Goal: Contribute content: Contribute content

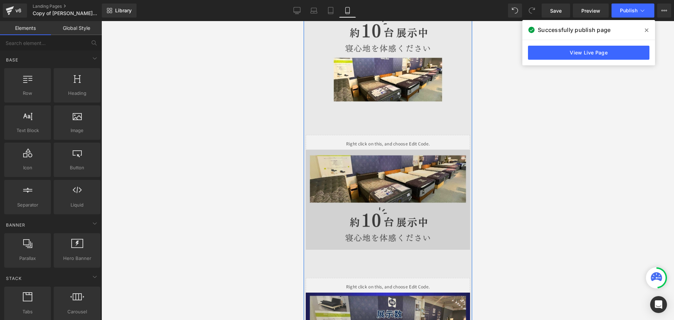
scroll to position [1886, 0]
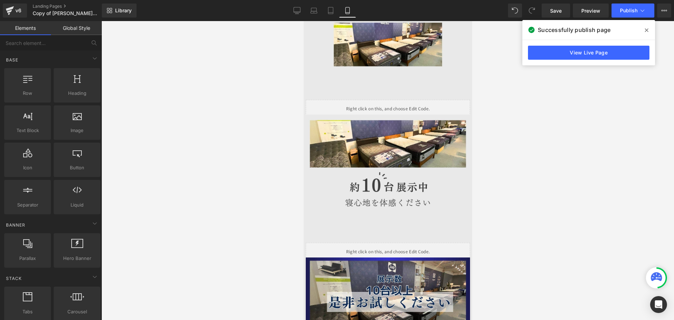
click at [582, 143] on div at bounding box center [387, 170] width 573 height 299
click at [243, 235] on div at bounding box center [387, 170] width 573 height 299
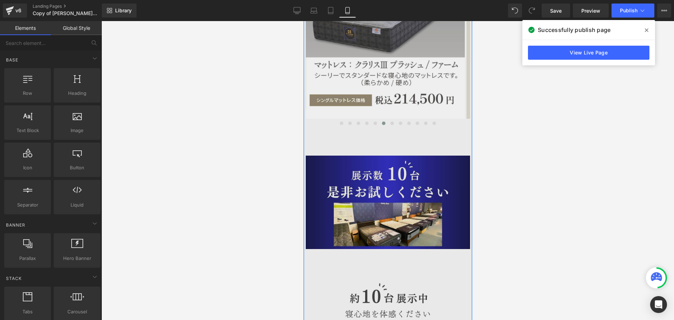
scroll to position [1429, 0]
click at [406, 176] on div "Image" at bounding box center [388, 202] width 164 height 93
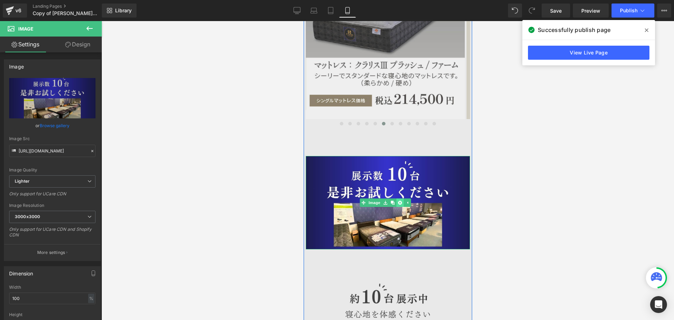
click at [401, 201] on icon at bounding box center [400, 203] width 4 height 4
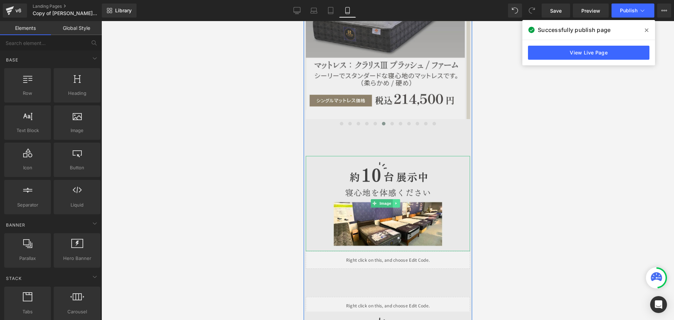
click at [397, 201] on icon at bounding box center [396, 203] width 4 height 4
click at [398, 201] on icon at bounding box center [400, 203] width 4 height 4
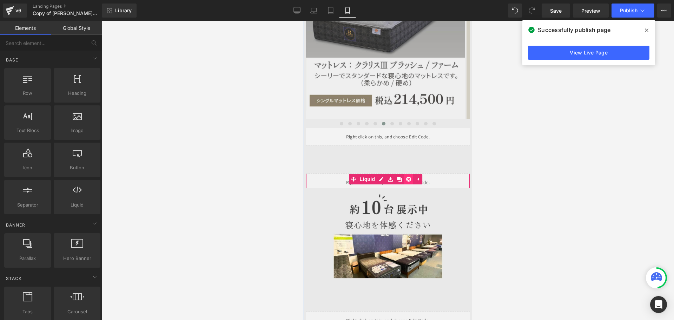
click at [406, 176] on icon at bounding box center [408, 178] width 5 height 5
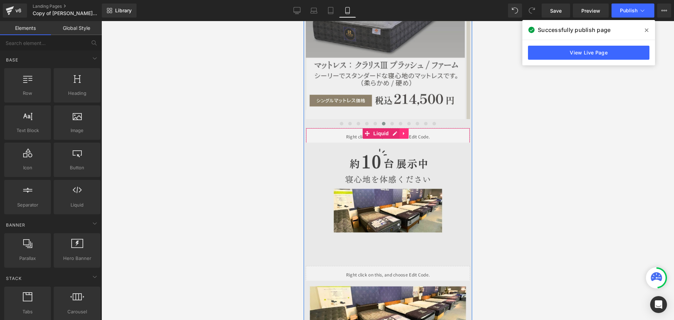
click at [406, 131] on icon at bounding box center [403, 133] width 5 height 5
click at [406, 131] on icon at bounding box center [408, 133] width 5 height 5
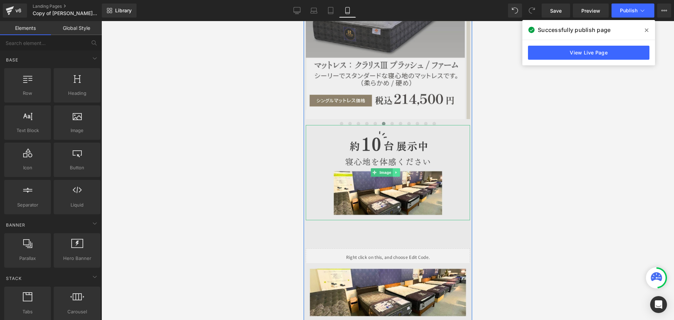
click at [395, 170] on icon at bounding box center [396, 172] width 4 height 4
click at [401, 171] on icon at bounding box center [400, 173] width 4 height 4
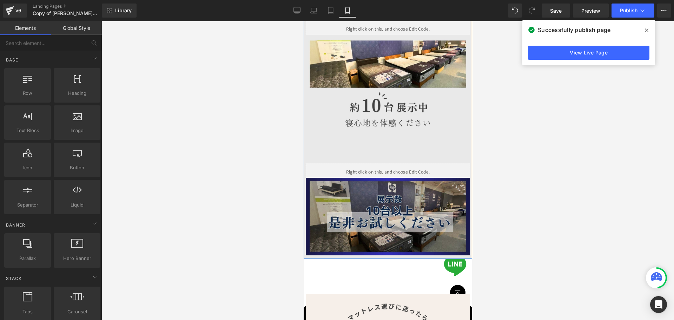
scroll to position [1570, 0]
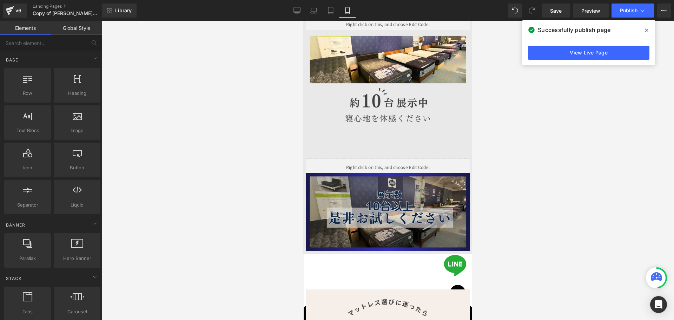
click at [396, 173] on img at bounding box center [388, 212] width 164 height 78
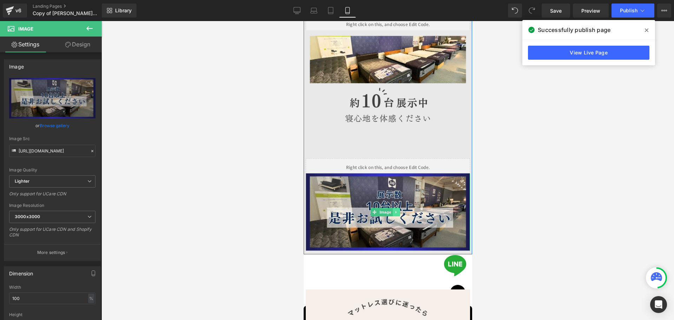
click at [397, 210] on icon at bounding box center [396, 212] width 4 height 4
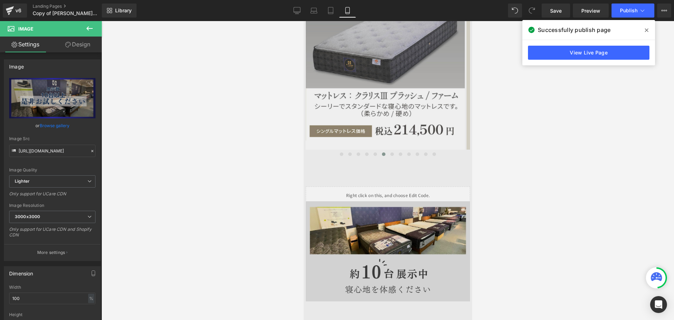
scroll to position [1394, 0]
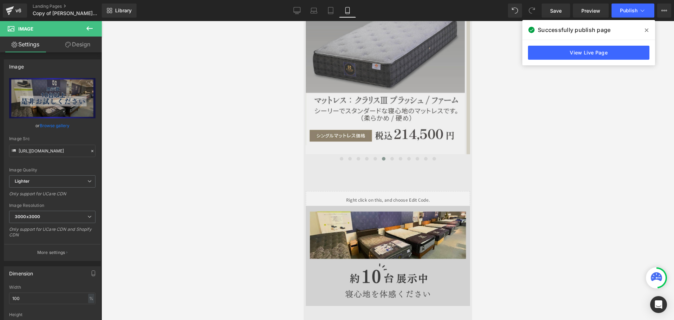
click at [394, 224] on div "Image" at bounding box center [388, 256] width 164 height 100
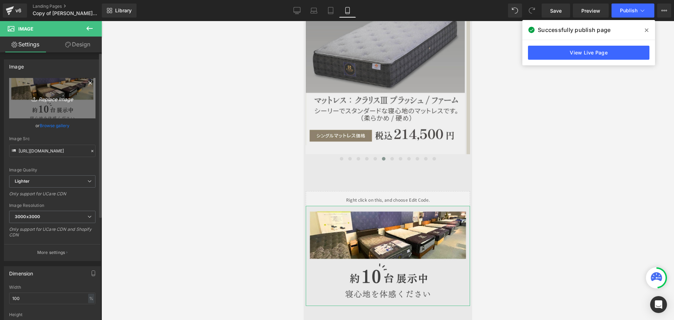
click at [67, 95] on icon "Replace Image" at bounding box center [52, 98] width 56 height 9
type input "C:\fakepath\展示中３.jpg"
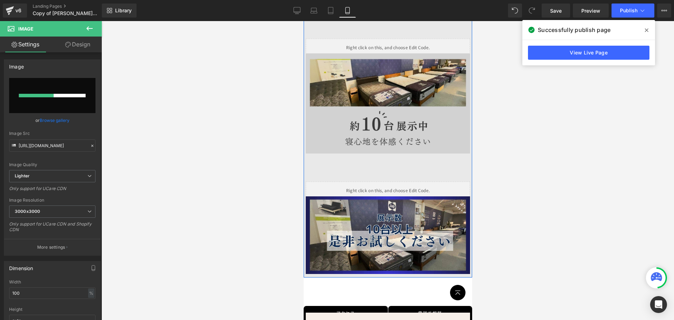
scroll to position [1570, 0]
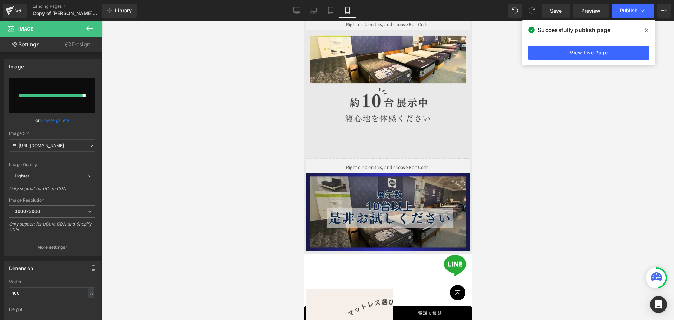
type input "[URL][DOMAIN_NAME]"
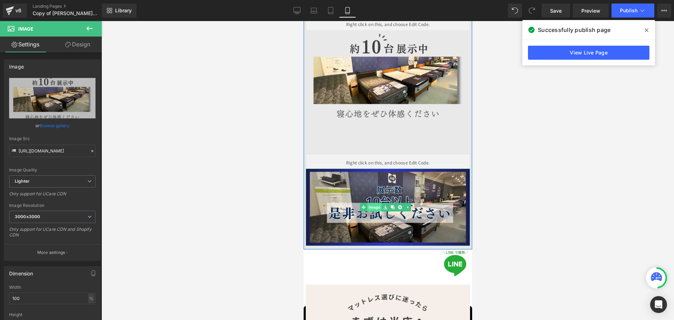
click at [375, 203] on link "Image" at bounding box center [371, 207] width 22 height 8
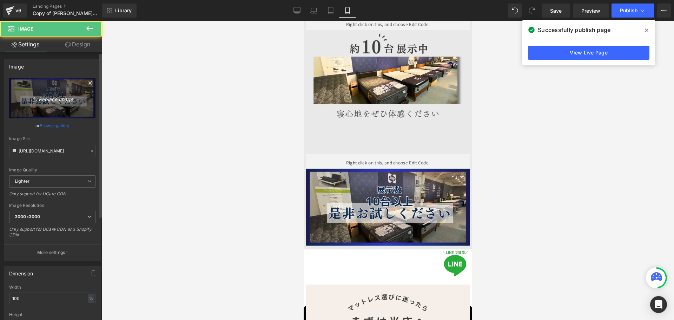
click at [82, 97] on link "Replace Image" at bounding box center [52, 98] width 86 height 40
type input "C:\fakepath\展示中３.jpg"
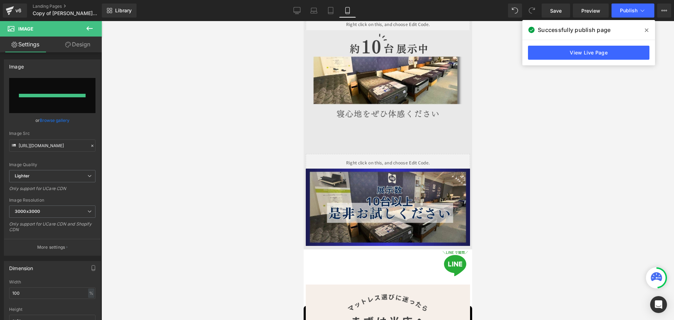
type input "[URL][DOMAIN_NAME]"
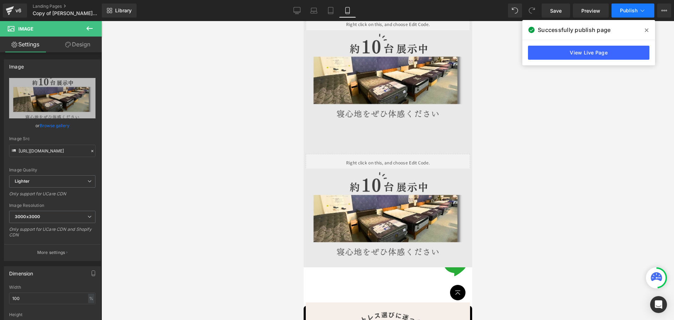
click at [635, 10] on span "Publish" at bounding box center [629, 11] width 18 height 6
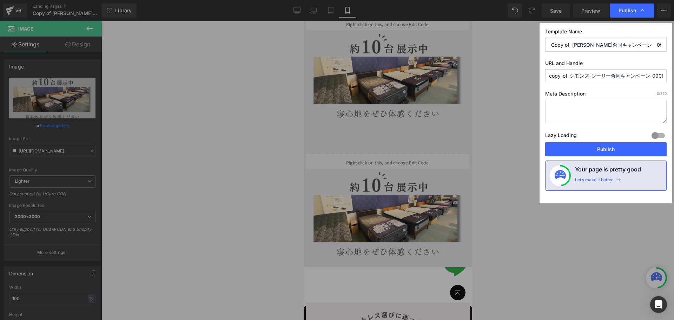
click at [596, 150] on button "Publish" at bounding box center [606, 149] width 122 height 14
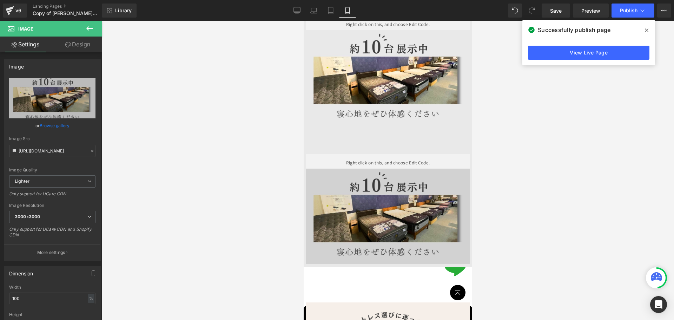
click at [395, 188] on img at bounding box center [388, 217] width 164 height 96
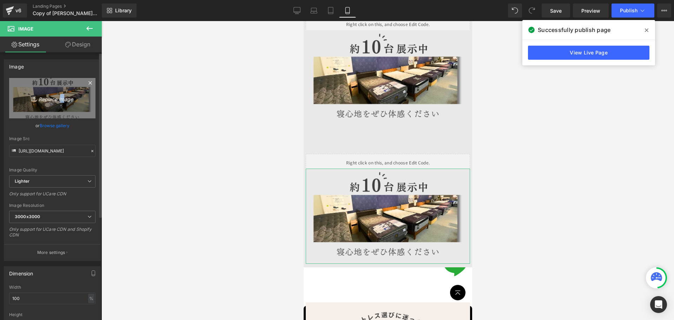
click at [59, 99] on icon "Replace Image" at bounding box center [52, 98] width 56 height 9
type input "C:\fakepath\シーリーキャンペーン (2).jpg"
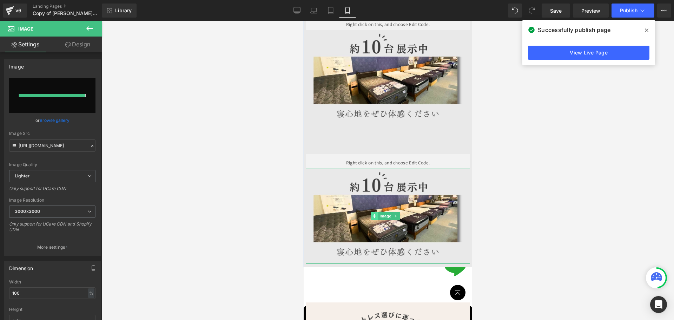
type input "[URL][DOMAIN_NAME]"
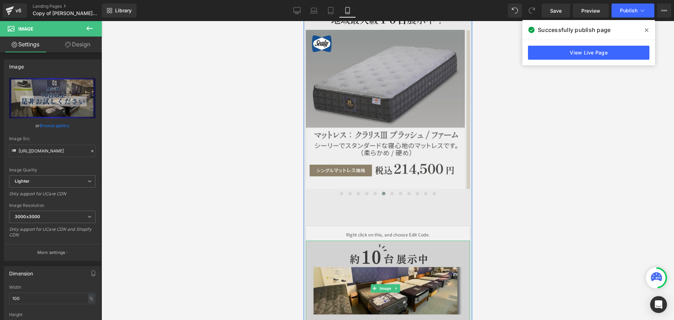
scroll to position [1359, 0]
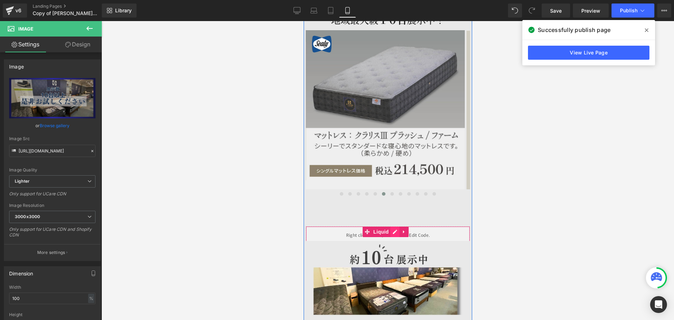
click at [394, 226] on div "Liquid" at bounding box center [388, 235] width 164 height 18
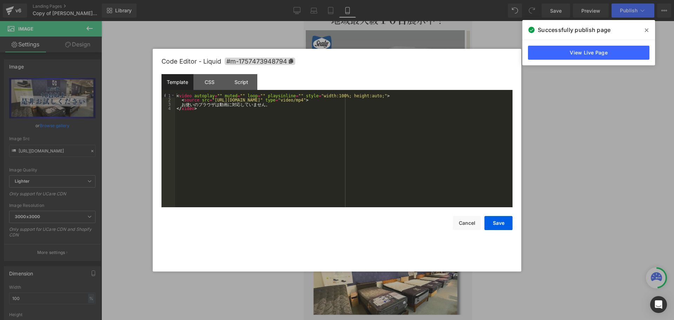
click at [206, 103] on div "< video autoplay = "" muted = "" loop = "" playsinline = "" style = "width:100%…" at bounding box center [343, 154] width 337 height 122
drag, startPoint x: 208, startPoint y: 100, endPoint x: 361, endPoint y: 99, distance: 153.1
click at [361, 99] on div "< video autoplay = "" muted = "" loop = "" playsinline = "" style = "width:100%…" at bounding box center [343, 154] width 337 height 122
click at [499, 223] on button "Save" at bounding box center [499, 223] width 28 height 14
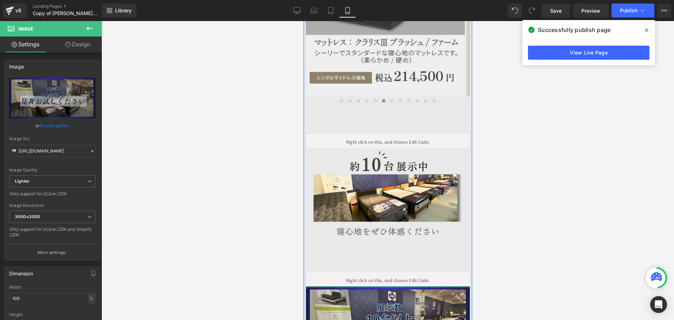
scroll to position [1464, 0]
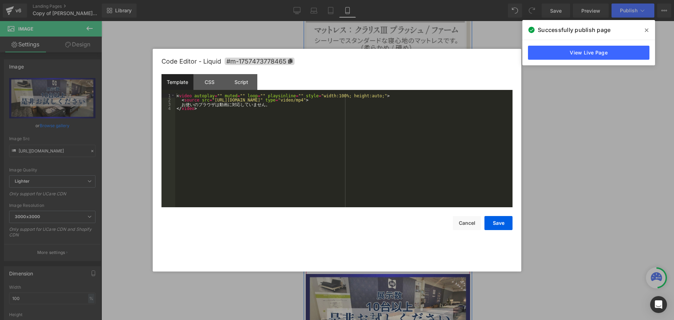
click at [396, 259] on div "Liquid" at bounding box center [388, 268] width 164 height 18
click at [583, 233] on div at bounding box center [337, 160] width 674 height 320
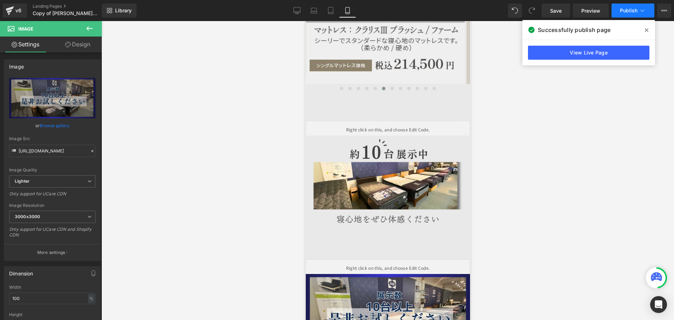
click at [627, 13] on button "Publish" at bounding box center [633, 11] width 43 height 14
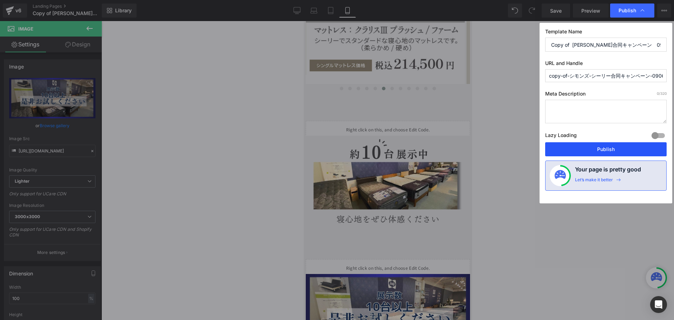
click at [608, 152] on button "Publish" at bounding box center [606, 149] width 122 height 14
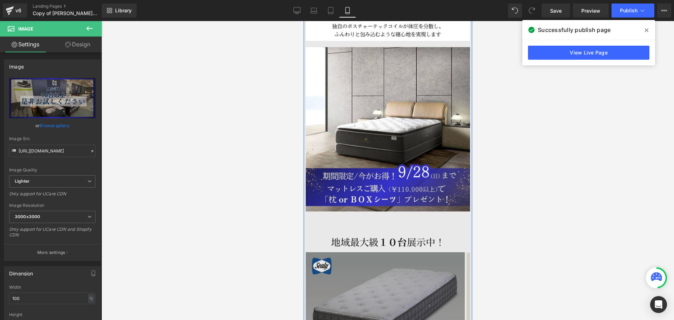
scroll to position [1148, 0]
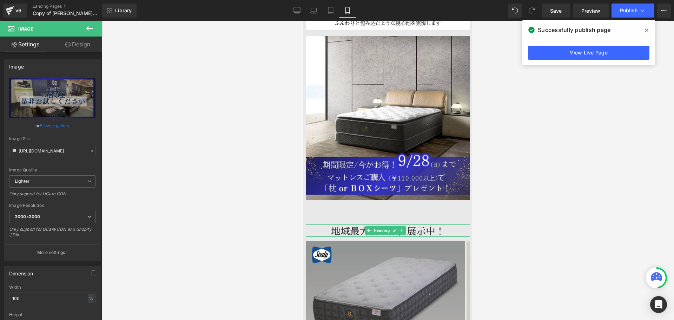
click at [345, 224] on h2 "地域最大級　 １０台 展示中！" at bounding box center [388, 230] width 164 height 12
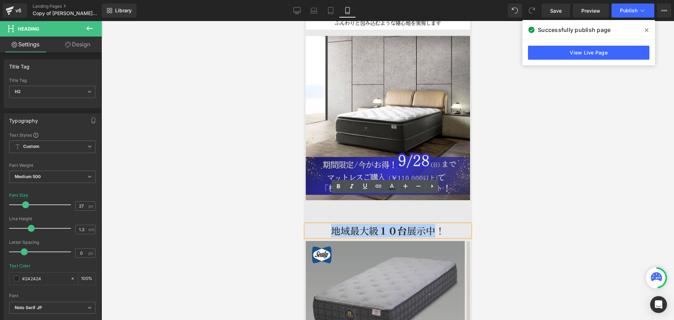
drag, startPoint x: 326, startPoint y: 203, endPoint x: 441, endPoint y: 205, distance: 115.2
click at [441, 224] on h2 "地域最大級　 １０台 展示中！" at bounding box center [388, 230] width 164 height 12
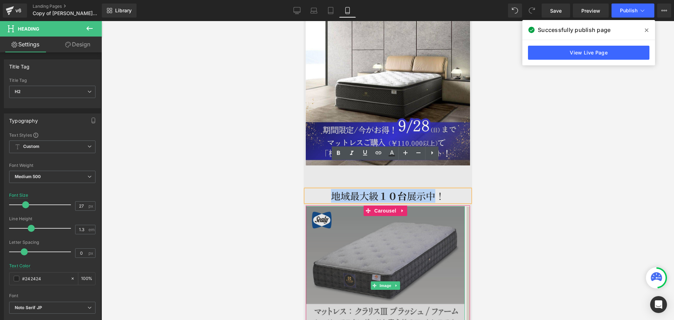
scroll to position [1183, 0]
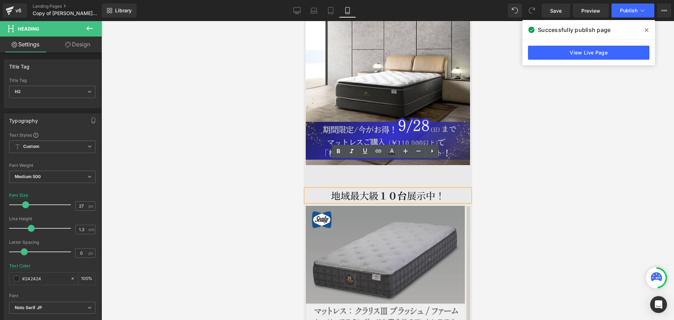
click at [442, 189] on h2 "地域最大級　 １０台 展示中！" at bounding box center [388, 195] width 164 height 12
drag, startPoint x: 445, startPoint y: 168, endPoint x: 326, endPoint y: 169, distance: 118.7
click at [326, 189] on h2 "地域最大級　 １０台 展示中！" at bounding box center [388, 195] width 164 height 12
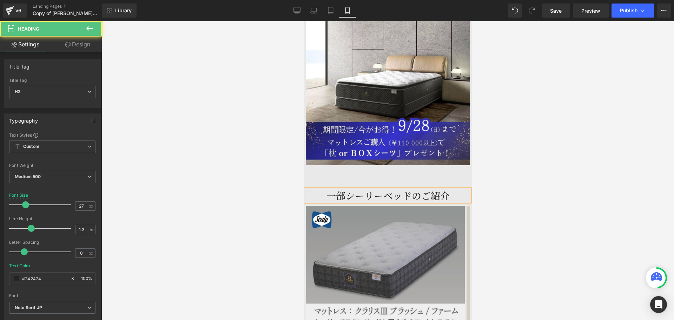
click at [329, 189] on h2 "一部シーリーベッドのご紹介" at bounding box center [388, 195] width 164 height 12
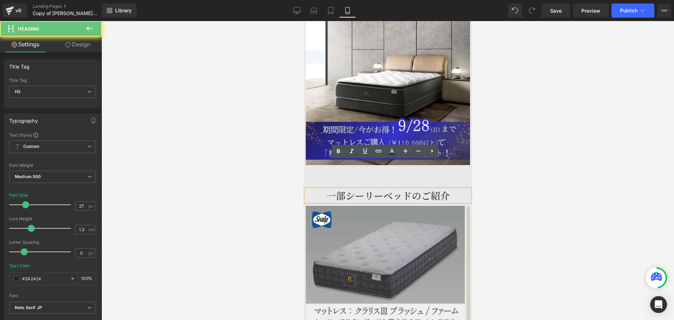
click at [342, 189] on h2 "一部シーリーベッドのご紹介" at bounding box center [388, 195] width 164 height 12
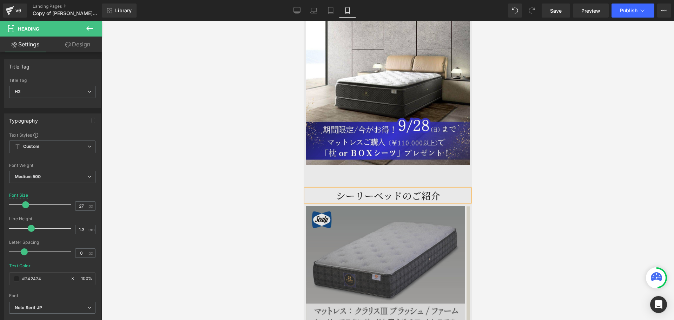
click at [450, 206] on img at bounding box center [385, 285] width 159 height 159
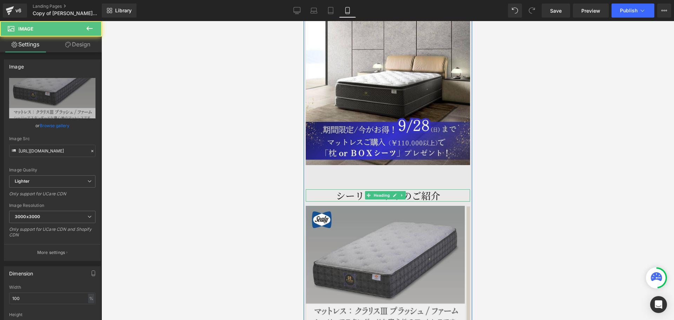
click at [429, 189] on h2 "シーリーベッドのご紹介" at bounding box center [388, 195] width 164 height 12
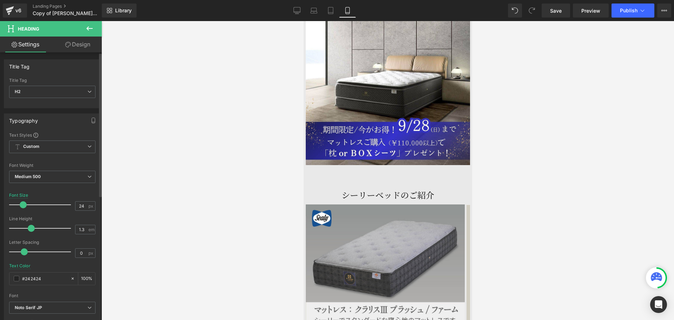
type input "25"
click at [24, 208] on span at bounding box center [24, 204] width 7 height 7
click at [593, 210] on div at bounding box center [387, 170] width 573 height 299
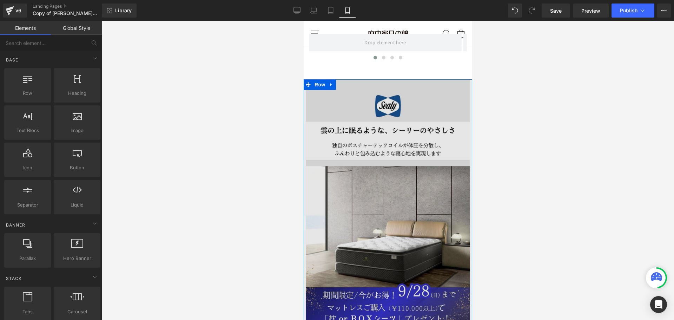
scroll to position [1008, 0]
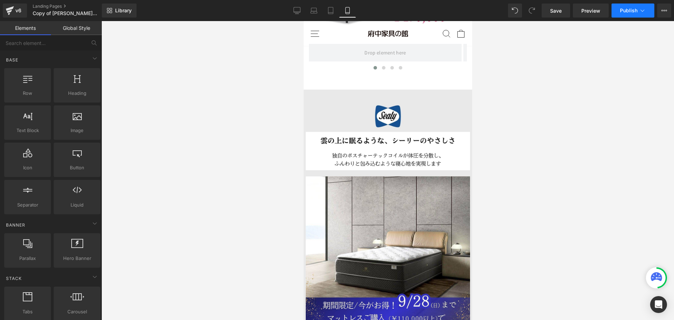
click at [634, 12] on span "Publish" at bounding box center [629, 11] width 18 height 6
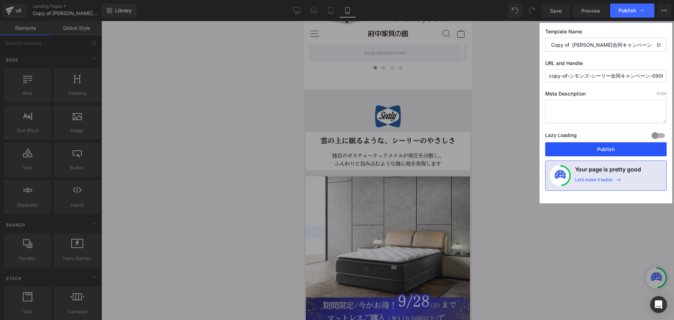
drag, startPoint x: 594, startPoint y: 151, endPoint x: 85, endPoint y: 207, distance: 512.3
click at [594, 151] on button "Publish" at bounding box center [606, 149] width 122 height 14
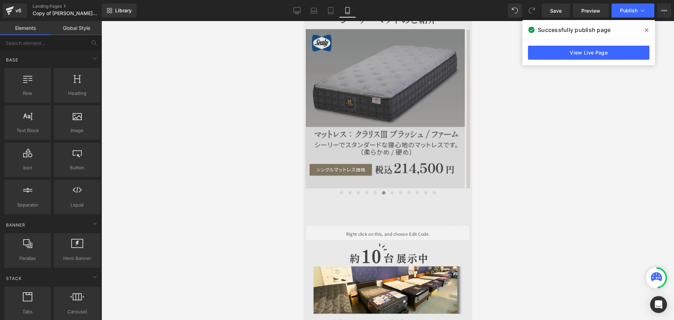
scroll to position [1429, 0]
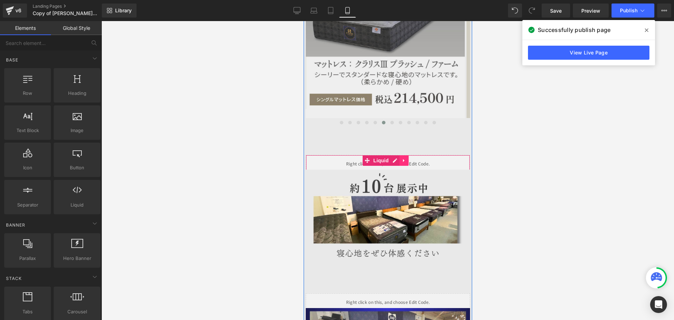
click at [404, 158] on icon at bounding box center [403, 160] width 5 height 5
click at [401, 158] on icon at bounding box center [399, 160] width 5 height 5
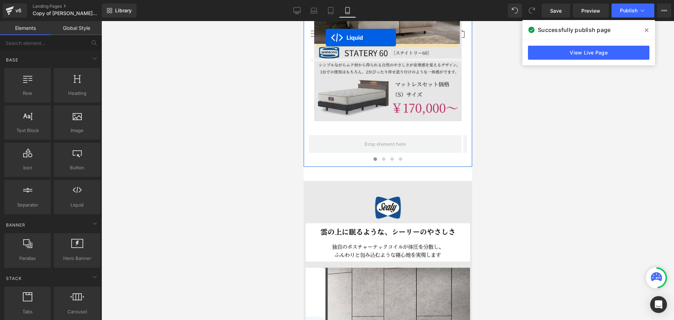
scroll to position [881, 0]
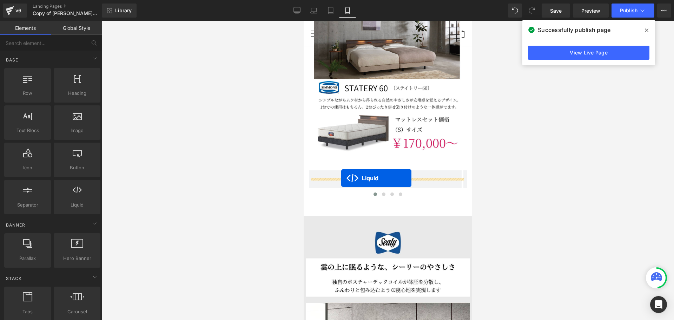
drag, startPoint x: 352, startPoint y: 131, endPoint x: 341, endPoint y: 178, distance: 48.0
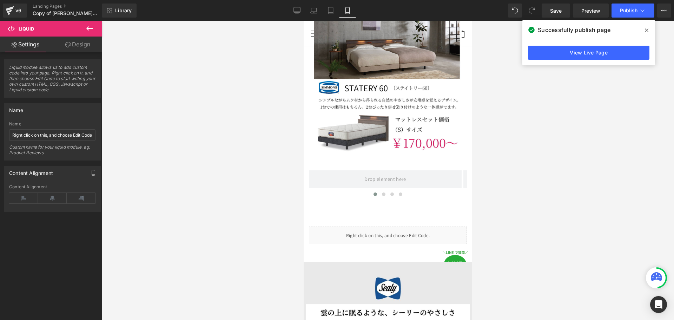
click at [241, 300] on div at bounding box center [387, 170] width 573 height 299
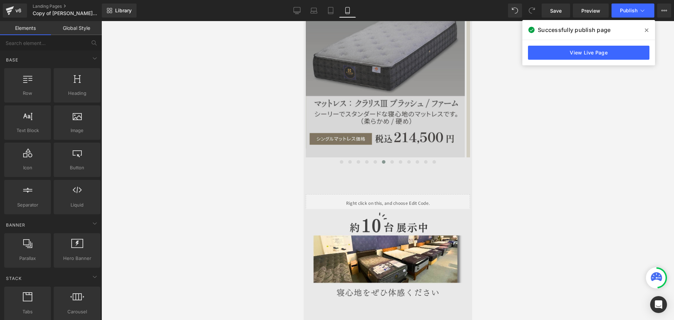
scroll to position [1514, 0]
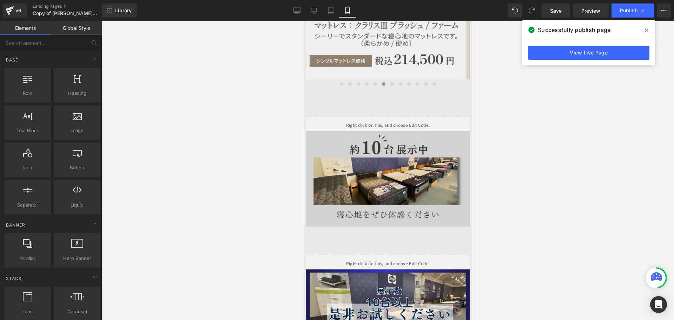
click at [398, 143] on img at bounding box center [388, 179] width 164 height 96
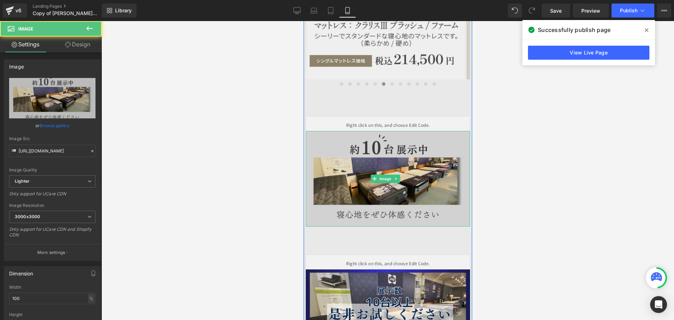
click at [400, 149] on img at bounding box center [388, 179] width 164 height 96
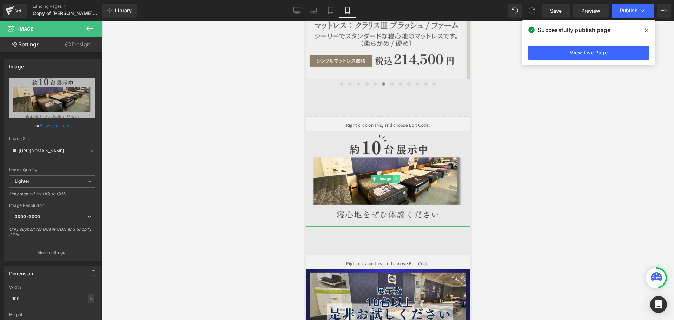
click at [398, 177] on icon at bounding box center [396, 179] width 4 height 4
click at [394, 177] on icon at bounding box center [393, 179] width 4 height 4
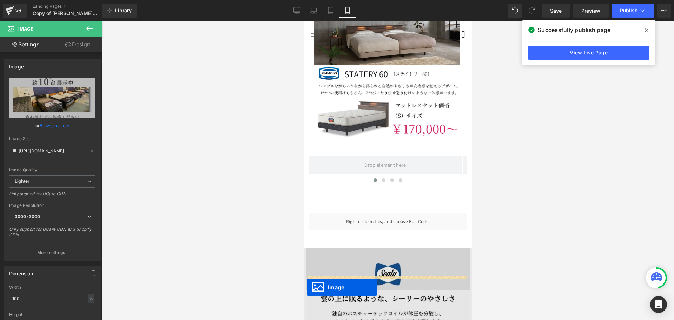
scroll to position [903, 0]
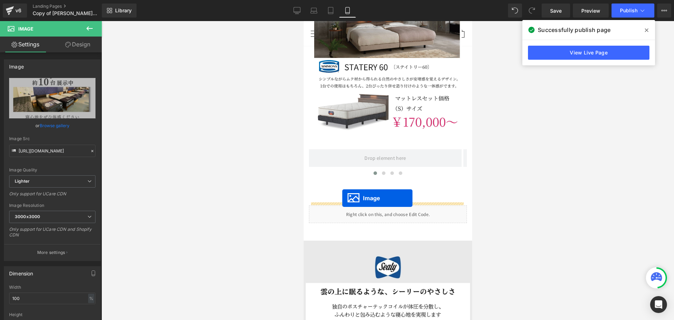
drag, startPoint x: 375, startPoint y: 239, endPoint x: 342, endPoint y: 198, distance: 52.7
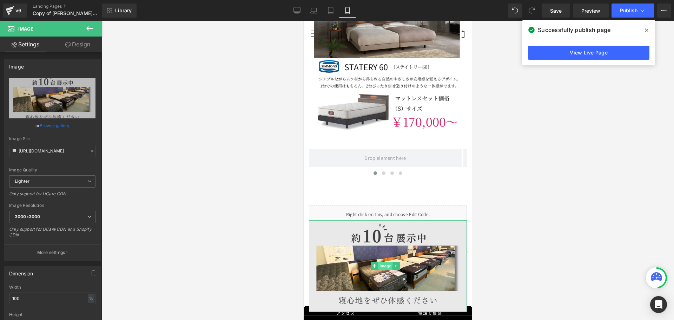
click at [383, 262] on span "Image" at bounding box center [385, 266] width 15 height 8
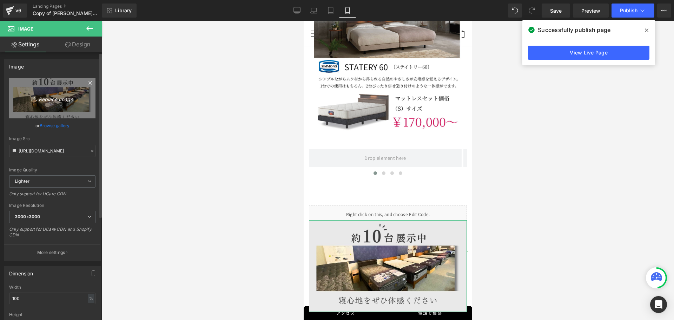
click at [47, 98] on icon "Replace Image" at bounding box center [52, 98] width 56 height 9
type input "C:\fakepath\シモンズ.jpg"
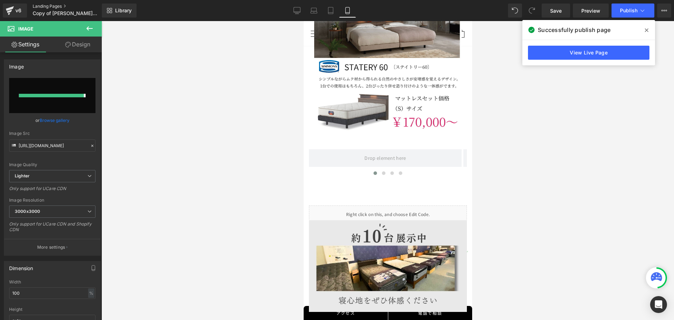
type input "[URL][DOMAIN_NAME]"
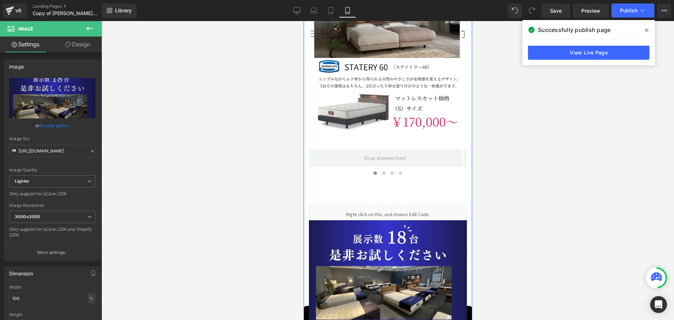
drag, startPoint x: 396, startPoint y: 191, endPoint x: 694, endPoint y: 207, distance: 298.2
click at [396, 205] on div "Liquid" at bounding box center [388, 214] width 158 height 18
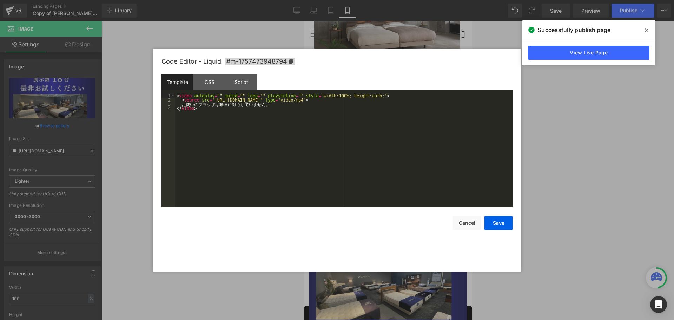
click at [322, 102] on div "< video autoplay = "" muted = "" loop = "" playsinline = "" style = "width:100%…" at bounding box center [343, 154] width 337 height 122
drag, startPoint x: 362, startPoint y: 100, endPoint x: 209, endPoint y: 101, distance: 153.1
click at [209, 101] on div "< video autoplay = "" muted = "" loop = "" playsinline = "" style = "width:100%…" at bounding box center [343, 154] width 337 height 122
click at [498, 225] on button "Save" at bounding box center [499, 223] width 28 height 14
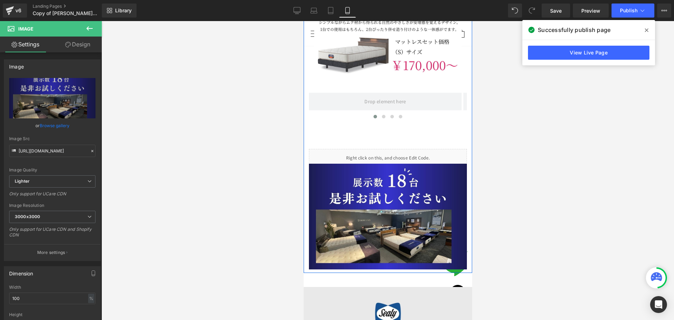
scroll to position [938, 0]
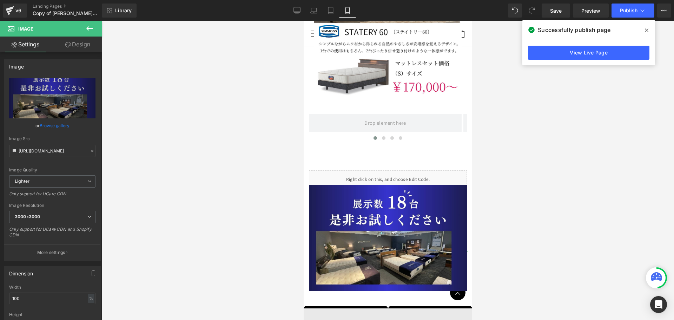
click at [519, 134] on div at bounding box center [387, 170] width 573 height 299
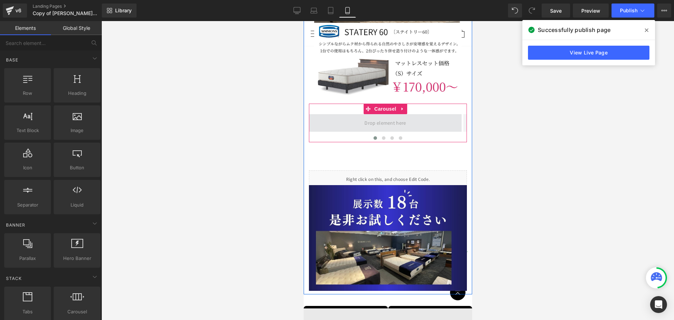
click at [389, 117] on span at bounding box center [385, 122] width 46 height 11
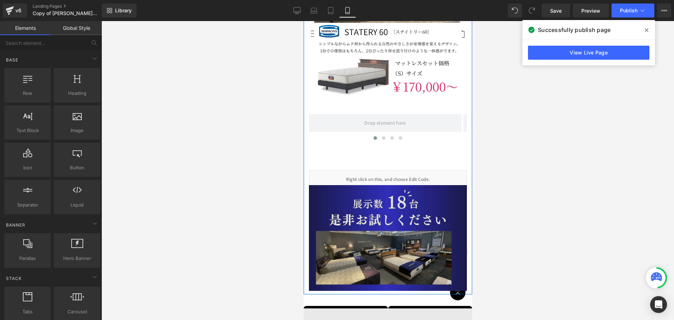
scroll to position [973, 0]
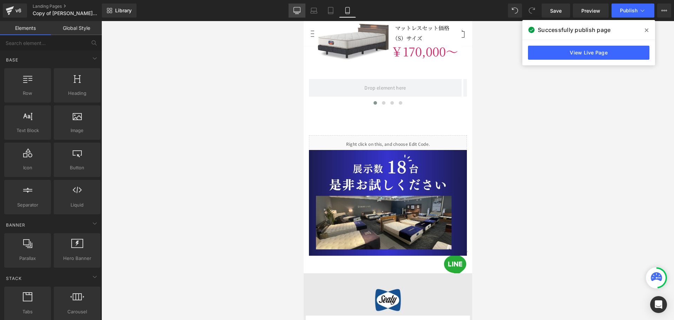
drag, startPoint x: 300, startPoint y: 9, endPoint x: 208, endPoint y: 3, distance: 92.6
click at [300, 9] on icon at bounding box center [297, 10] width 7 height 7
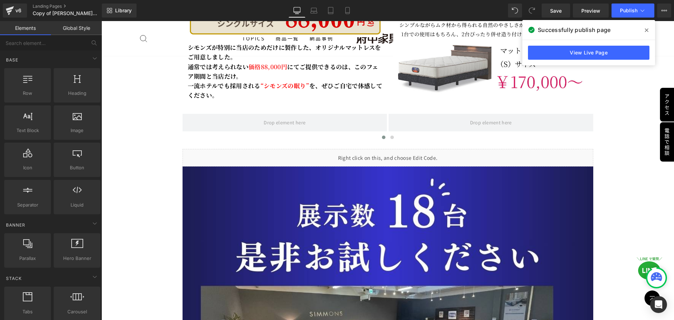
scroll to position [1042, 0]
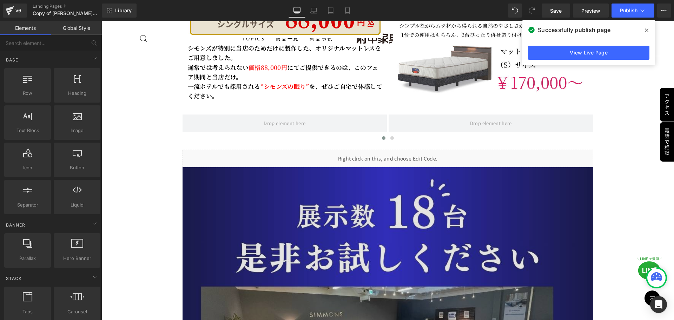
click at [348, 212] on img at bounding box center [388, 304] width 411 height 275
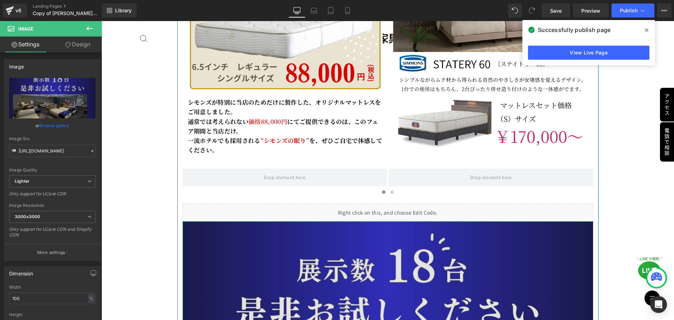
scroll to position [971, 0]
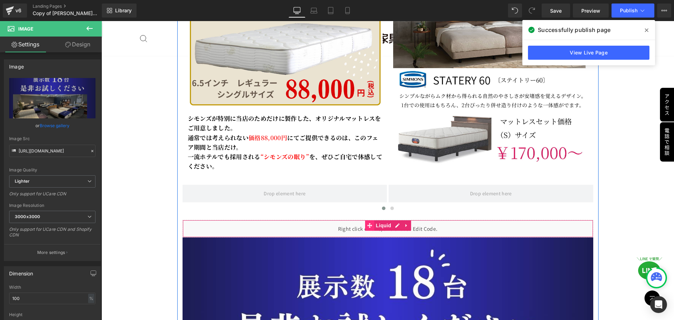
click at [367, 223] on icon at bounding box center [369, 225] width 5 height 5
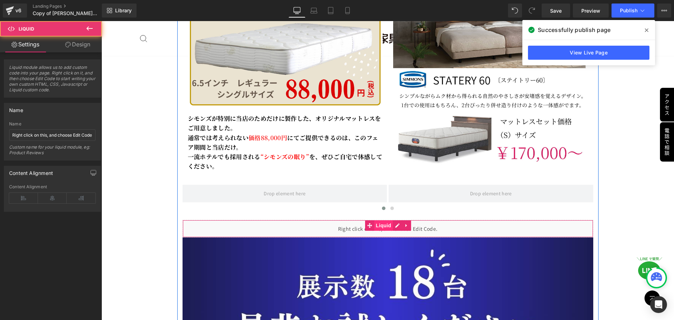
click at [378, 223] on span "Liquid" at bounding box center [383, 225] width 19 height 11
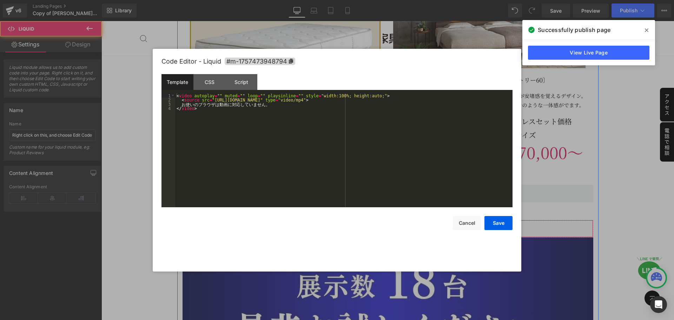
click at [394, 224] on div "Liquid" at bounding box center [388, 229] width 411 height 18
click at [283, 104] on div "< video autoplay = "" muted = "" loop = "" playsinline = "" style = "width:100%…" at bounding box center [343, 154] width 337 height 122
click at [467, 225] on button "Cancel" at bounding box center [467, 223] width 28 height 14
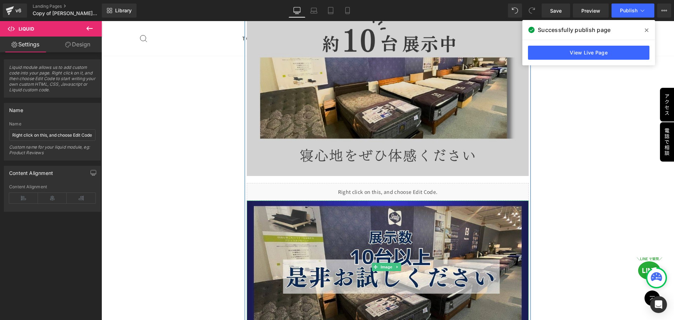
scroll to position [2130, 0]
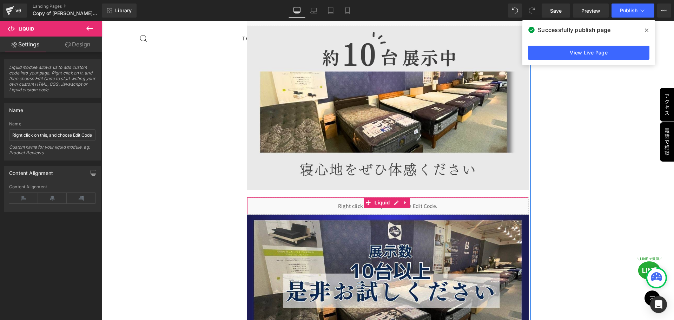
click at [372, 201] on div "Liquid" at bounding box center [388, 206] width 282 height 18
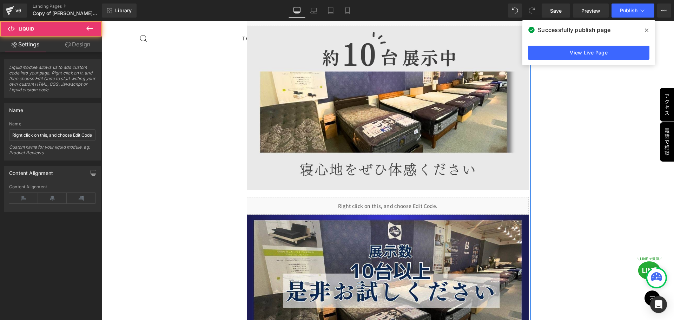
click at [395, 197] on div "Liquid" at bounding box center [388, 206] width 282 height 18
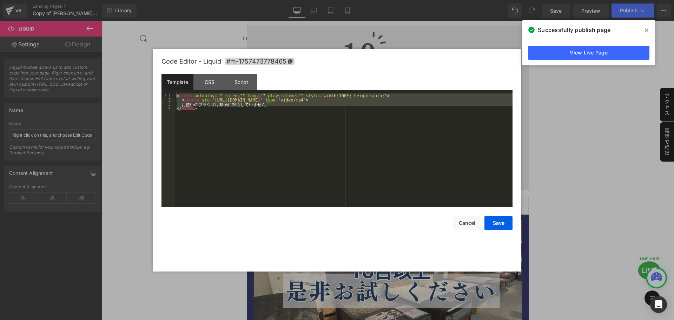
drag, startPoint x: 241, startPoint y: 112, endPoint x: 170, endPoint y: 89, distance: 75.3
click at [170, 89] on div "Template CSS Script Data 1 2 3 4 < video autoplay = "" muted = "" loop = "" pla…" at bounding box center [337, 140] width 351 height 133
click at [470, 224] on button "Cancel" at bounding box center [467, 223] width 28 height 14
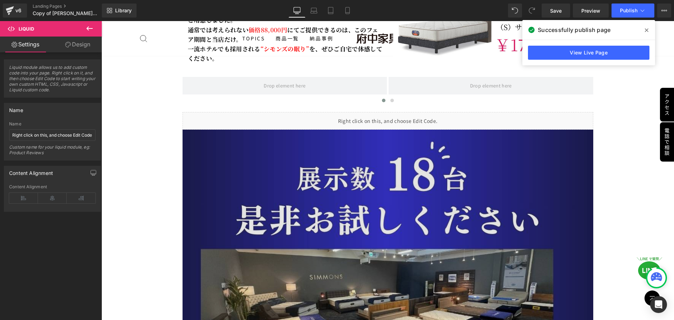
scroll to position [1077, 0]
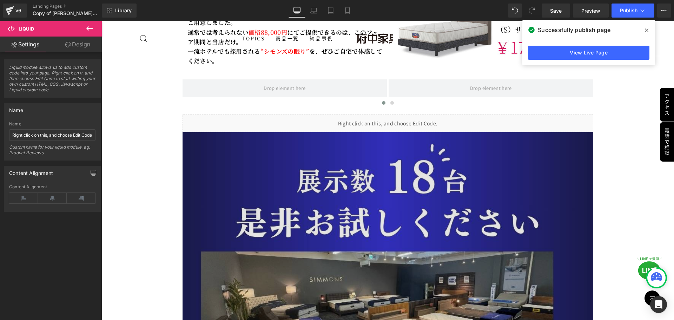
click at [331, 196] on img at bounding box center [388, 269] width 411 height 275
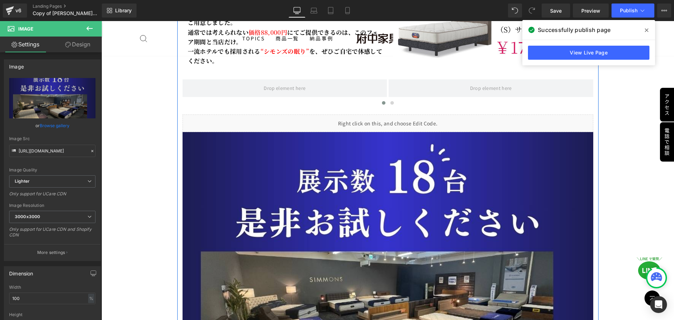
click at [396, 119] on icon at bounding box center [396, 121] width 4 height 4
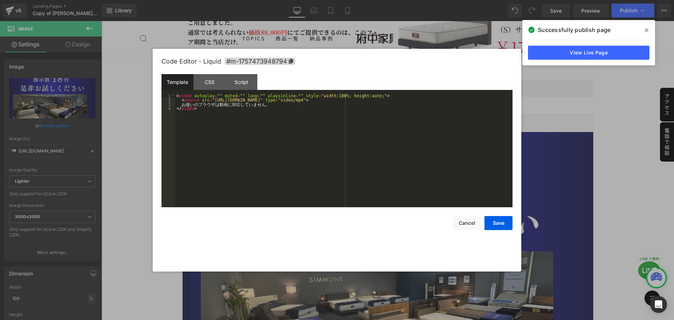
click at [253, 115] on div "< video autoplay = "" muted = "" loop = "" playsinline = "" style = "width:100%…" at bounding box center [343, 154] width 337 height 122
click at [287, 114] on div "< video autoplay = "" muted = "" loop = "" playsinline = "" style = "width:100%…" at bounding box center [344, 154] width 335 height 122
drag, startPoint x: 363, startPoint y: 126, endPoint x: 210, endPoint y: 125, distance: 153.1
click at [210, 125] on div "< video autoplay = "" muted = "" loop = "" playsinline = "" style = "width:100%…" at bounding box center [344, 154] width 335 height 122
click at [349, 138] on div "< video autoplay = "" muted = "" loop = "" playsinline = "" style = "width:100%…" at bounding box center [344, 154] width 335 height 122
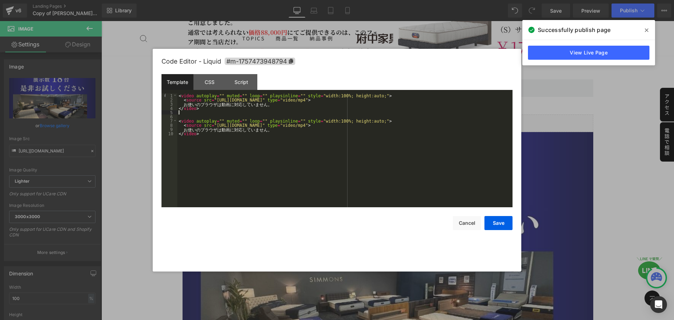
click at [219, 113] on div "< video autoplay = "" muted = "" loop = "" playsinline = "" style = "width:100%…" at bounding box center [344, 154] width 335 height 122
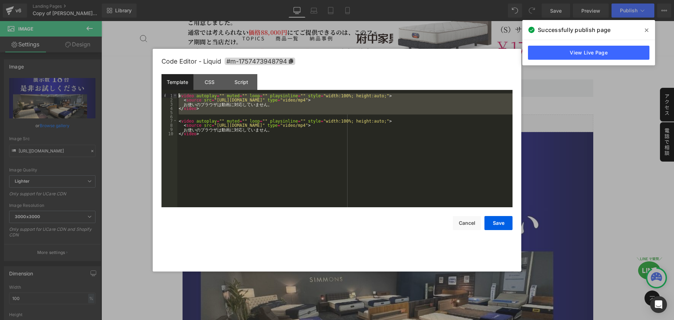
drag, startPoint x: 179, startPoint y: 115, endPoint x: 176, endPoint y: 96, distance: 19.5
click at [176, 96] on pre "1 2 3 4 5 6 7 8 9 10 < video autoplay = "" muted = "" loop = "" playsinline = "…" at bounding box center [337, 150] width 351 height 114
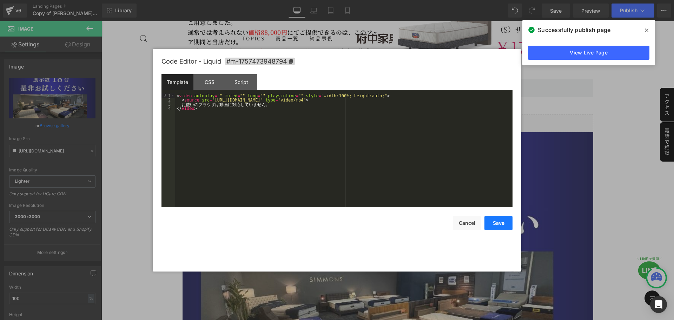
click at [496, 225] on button "Save" at bounding box center [499, 223] width 28 height 14
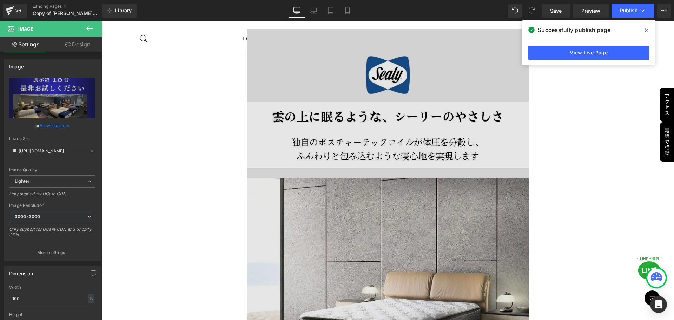
scroll to position [1498, 0]
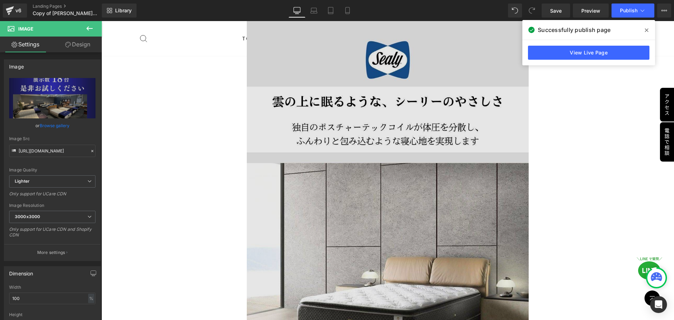
click at [289, 155] on img at bounding box center [388, 229] width 282 height 431
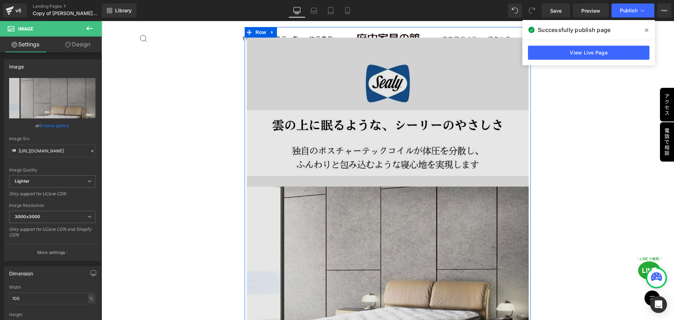
scroll to position [1358, 0]
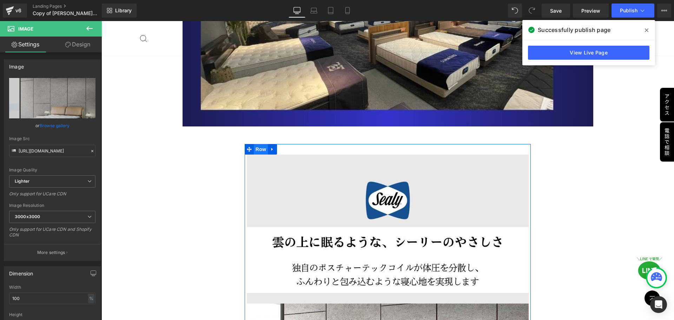
click at [257, 148] on span "Row" at bounding box center [261, 149] width 14 height 11
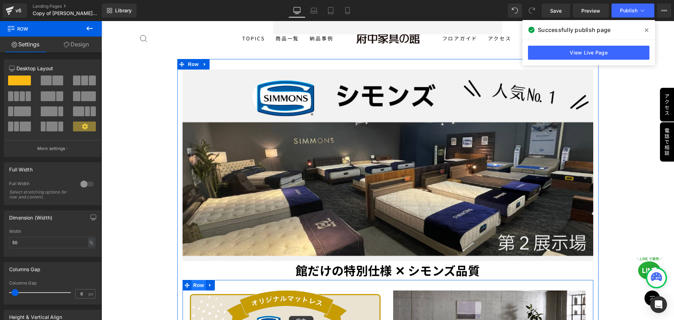
scroll to position [655, 0]
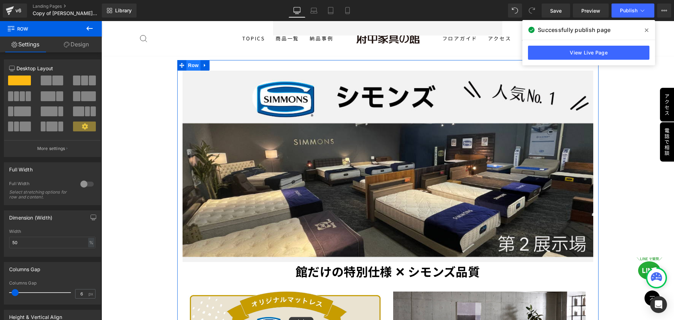
click at [192, 62] on span "Row" at bounding box center [193, 65] width 14 height 11
click at [89, 243] on div "px" at bounding box center [90, 242] width 7 height 9
click at [88, 251] on li "%" at bounding box center [90, 253] width 9 height 10
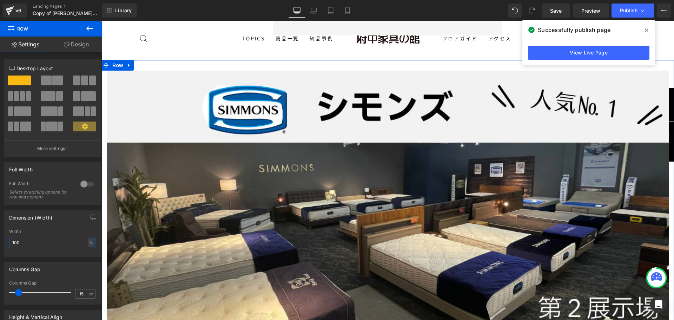
drag, startPoint x: 57, startPoint y: 243, endPoint x: 0, endPoint y: 247, distance: 56.7
click at [0, 247] on div "Dimension (Width) 100% Width 100 % % px" at bounding box center [52, 231] width 105 height 52
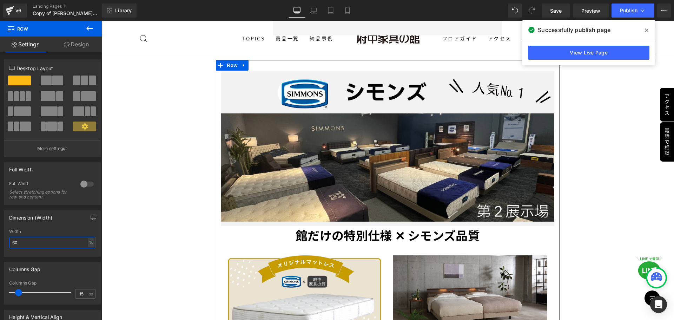
type input "60"
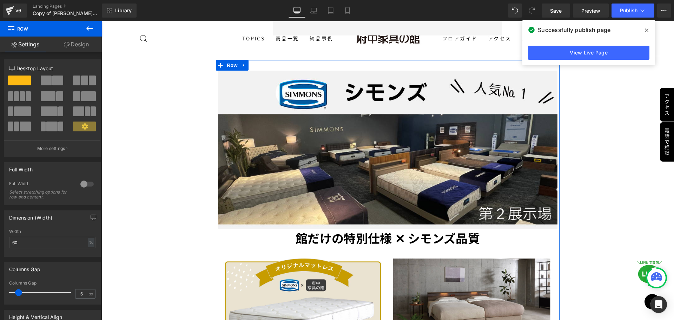
type input "5"
drag, startPoint x: 16, startPoint y: 291, endPoint x: 12, endPoint y: 291, distance: 3.9
click at [12, 291] on span at bounding box center [14, 292] width 7 height 7
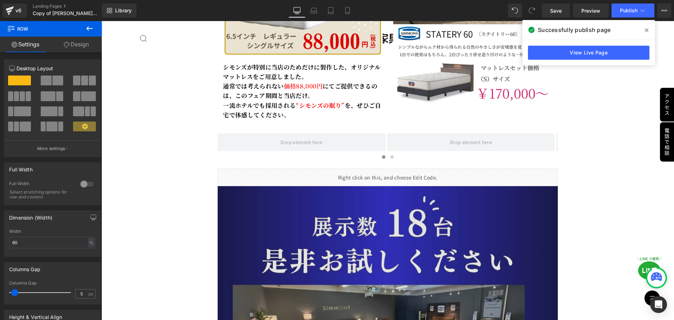
scroll to position [971, 0]
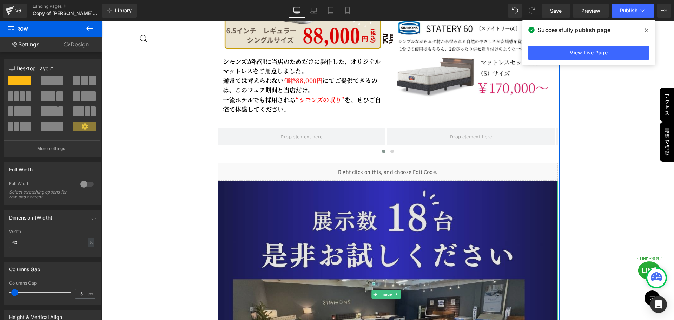
click at [368, 233] on img at bounding box center [388, 295] width 340 height 228
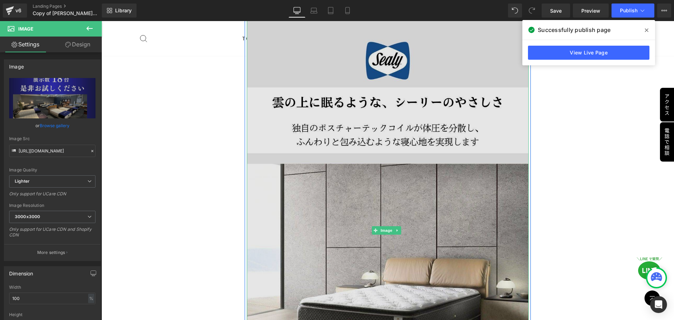
click at [365, 223] on img at bounding box center [388, 230] width 282 height 431
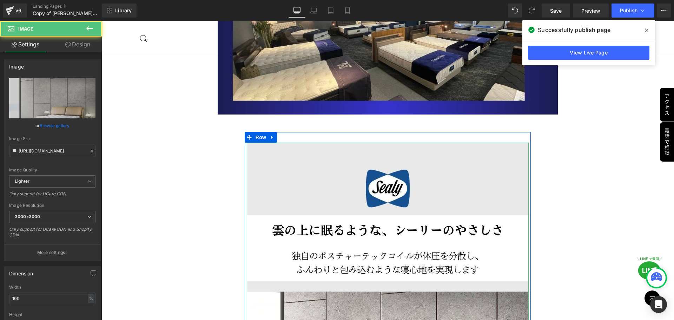
scroll to position [1252, 0]
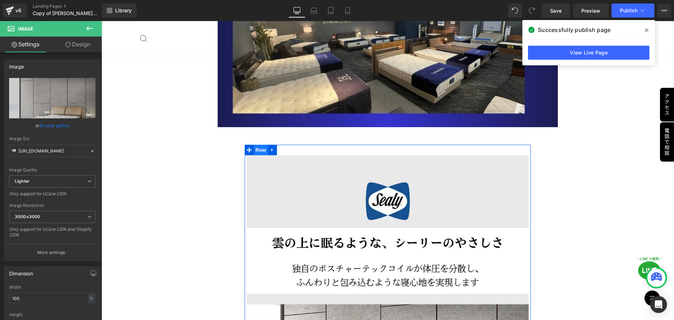
click at [265, 145] on span "Row" at bounding box center [261, 150] width 14 height 11
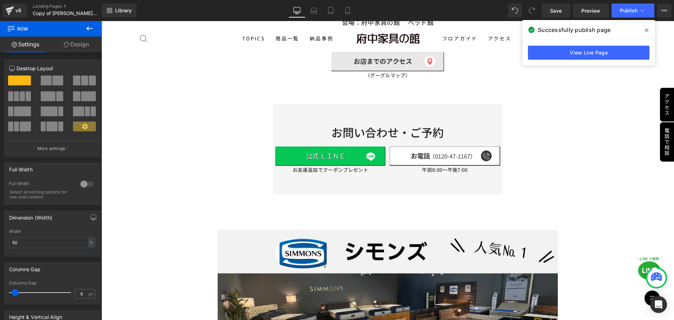
scroll to position [445, 0]
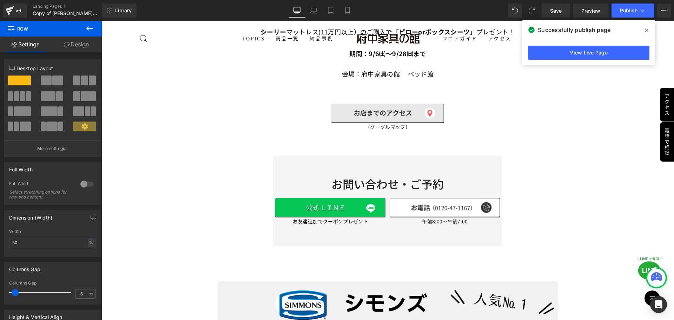
click at [101, 21] on div at bounding box center [101, 21] width 0 height 0
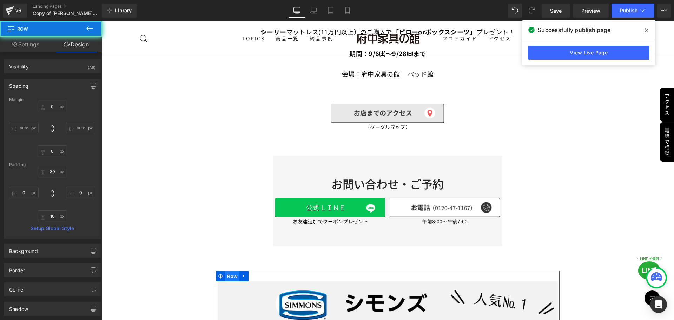
click at [234, 275] on span "Row" at bounding box center [232, 276] width 14 height 11
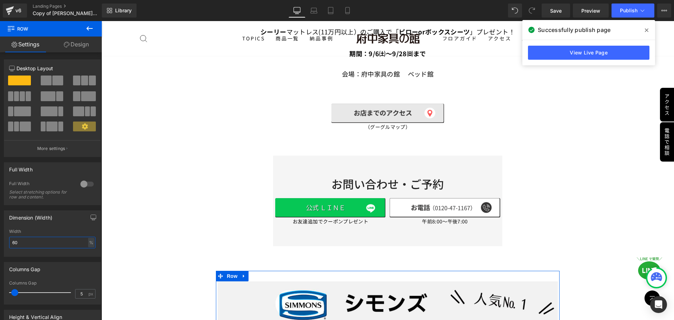
drag, startPoint x: 44, startPoint y: 243, endPoint x: 0, endPoint y: 241, distance: 43.9
click at [0, 241] on div "Dimension (Width) 60% Width 60 % % px" at bounding box center [52, 231] width 105 height 52
type input "50"
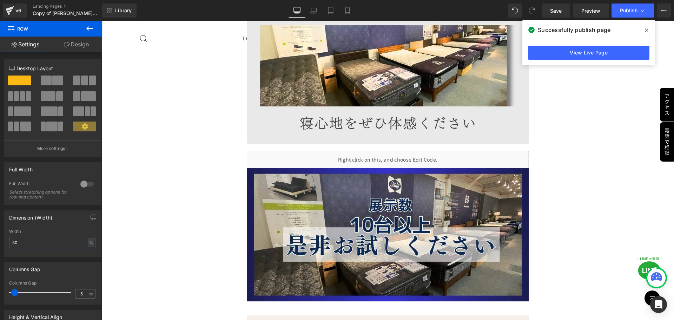
scroll to position [1990, 0]
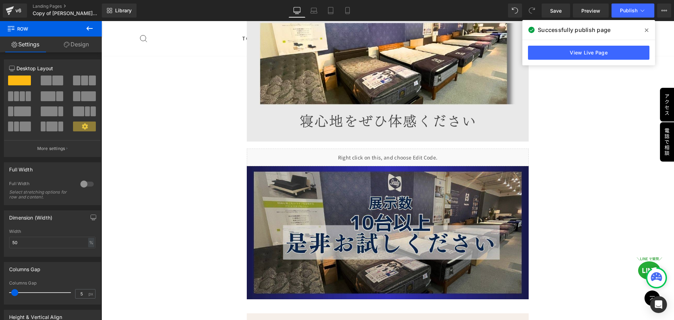
click at [370, 226] on img at bounding box center [388, 232] width 282 height 133
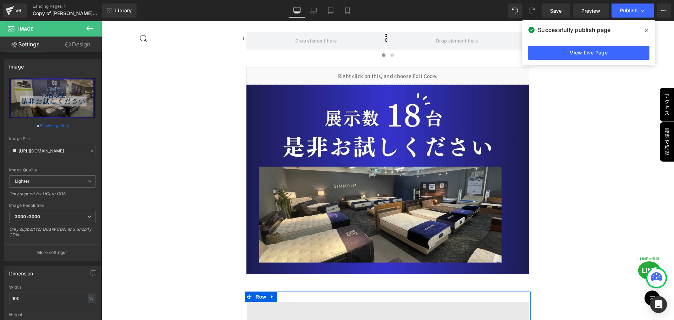
scroll to position [1006, 0]
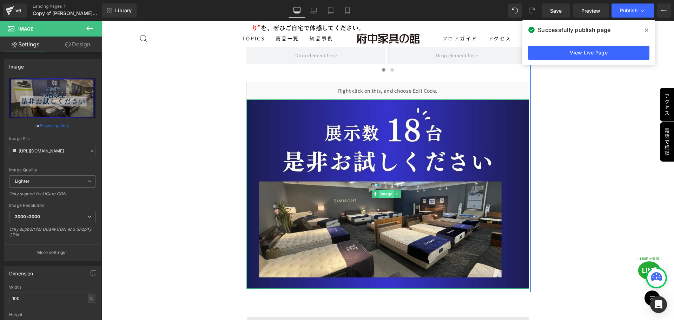
click at [381, 191] on span "Image" at bounding box center [386, 194] width 15 height 8
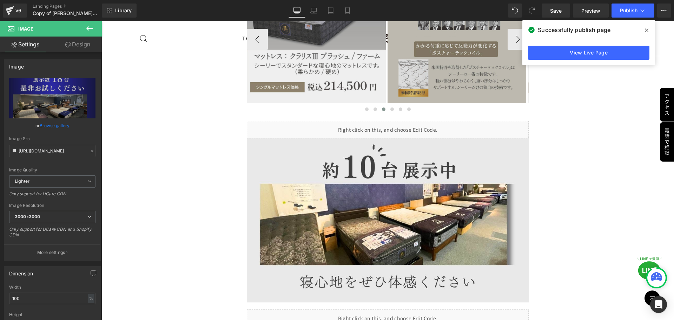
scroll to position [1920, 0]
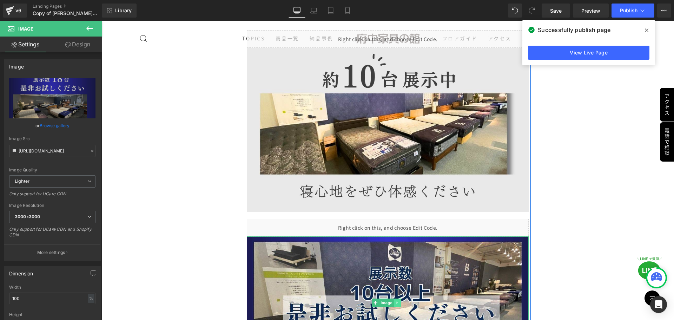
click at [396, 301] on icon at bounding box center [397, 303] width 4 height 4
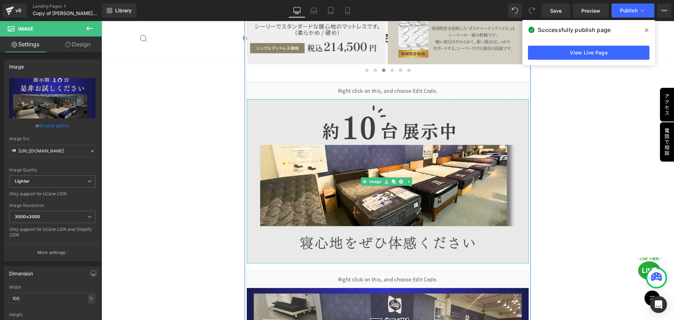
scroll to position [1849, 0]
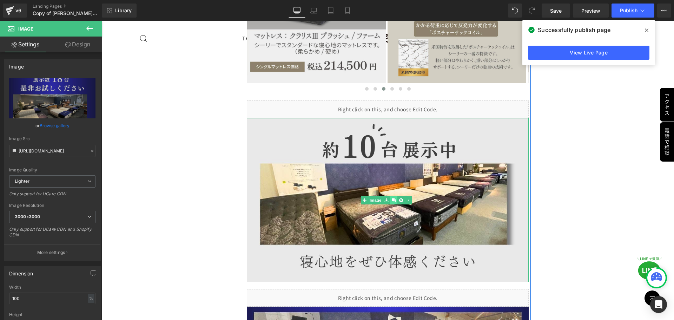
click at [392, 198] on icon at bounding box center [394, 200] width 4 height 4
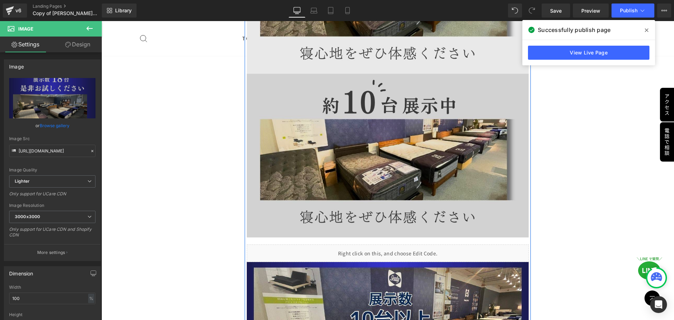
scroll to position [2070, 0]
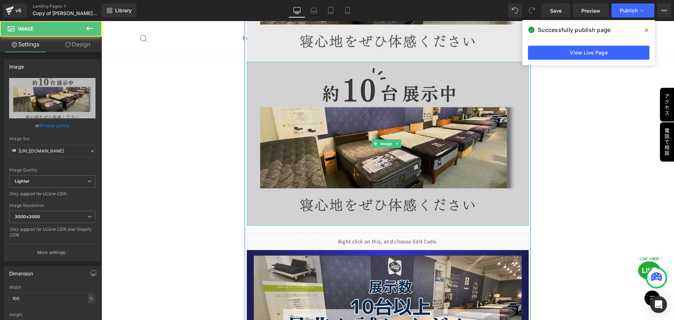
click at [385, 139] on img at bounding box center [388, 144] width 282 height 164
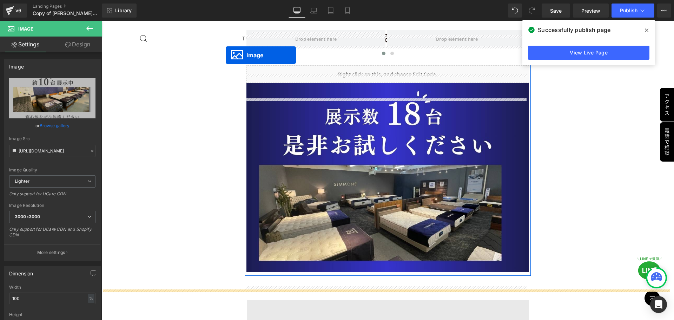
scroll to position [1002, 0]
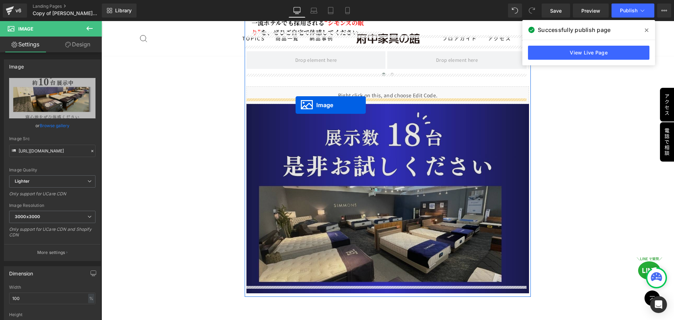
drag, startPoint x: 373, startPoint y: 132, endPoint x: 296, endPoint y: 105, distance: 82.1
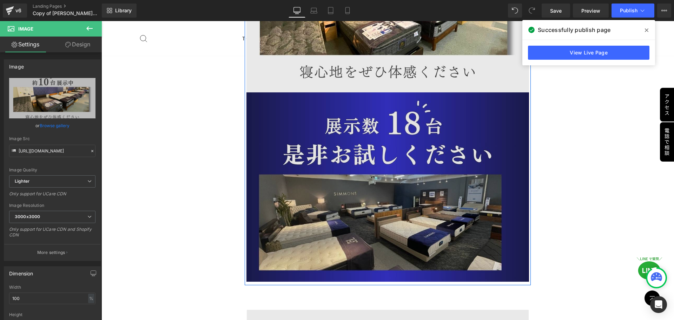
scroll to position [1142, 0]
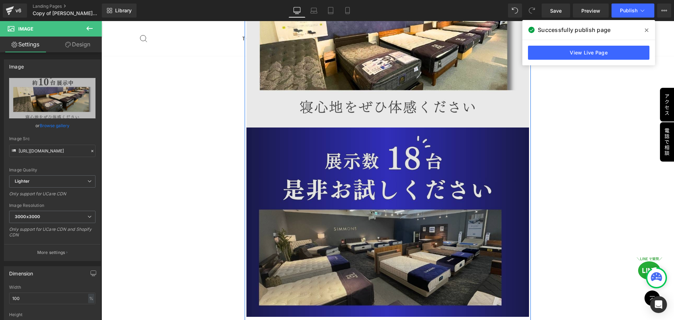
click at [392, 208] on img at bounding box center [388, 221] width 283 height 189
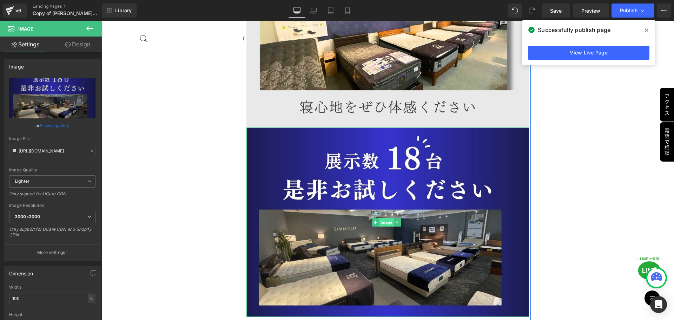
click at [389, 218] on span "Image" at bounding box center [386, 222] width 15 height 8
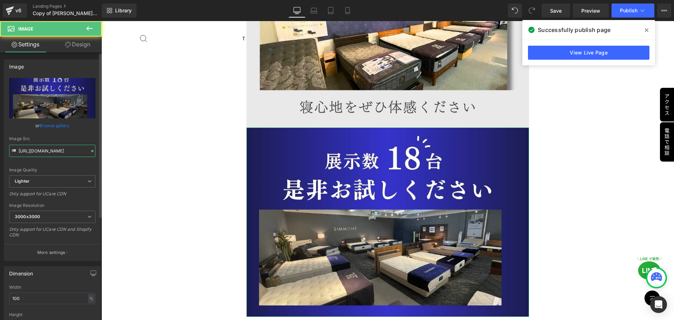
click at [70, 152] on input "[URL][DOMAIN_NAME]" at bounding box center [52, 151] width 86 height 12
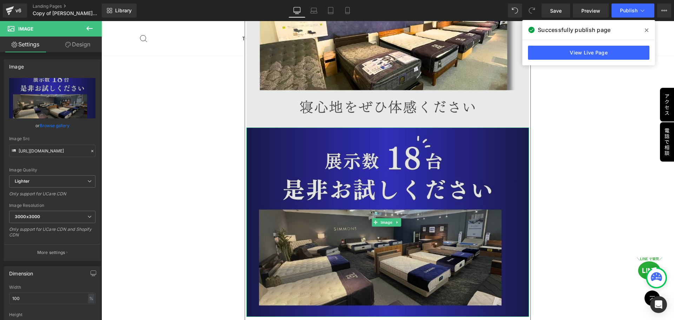
click at [370, 204] on img at bounding box center [388, 221] width 283 height 189
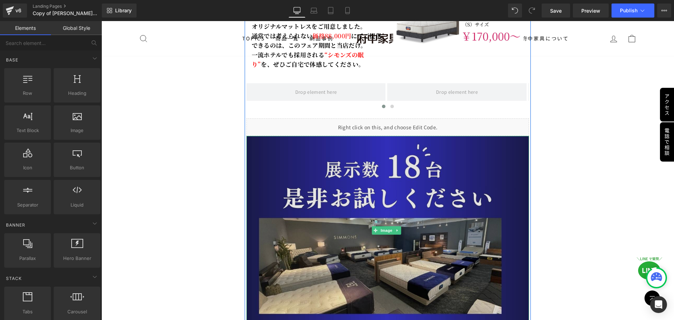
scroll to position [967, 0]
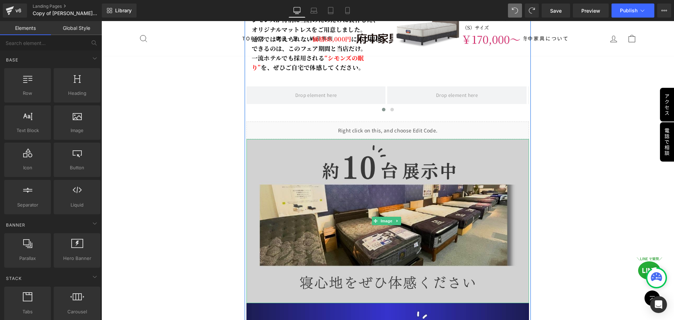
click at [390, 177] on img at bounding box center [388, 221] width 283 height 164
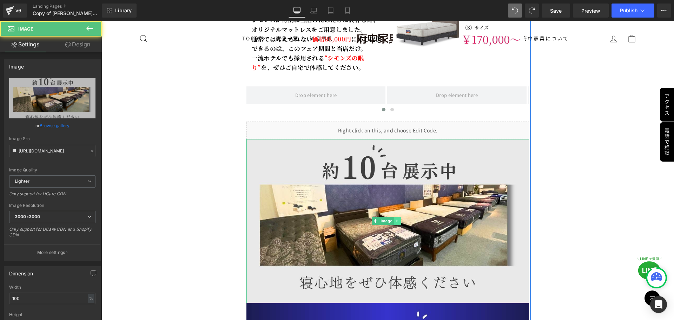
click at [397, 217] on link at bounding box center [397, 221] width 7 height 8
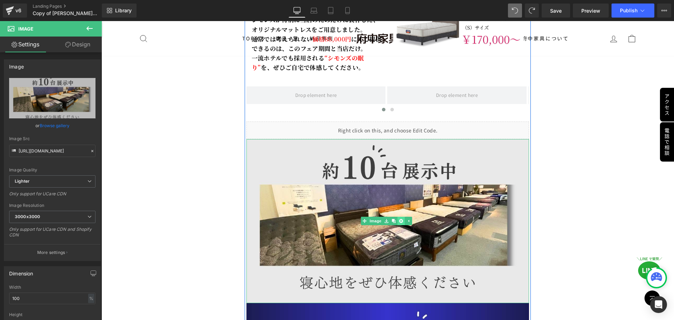
click at [399, 219] on icon at bounding box center [401, 221] width 4 height 4
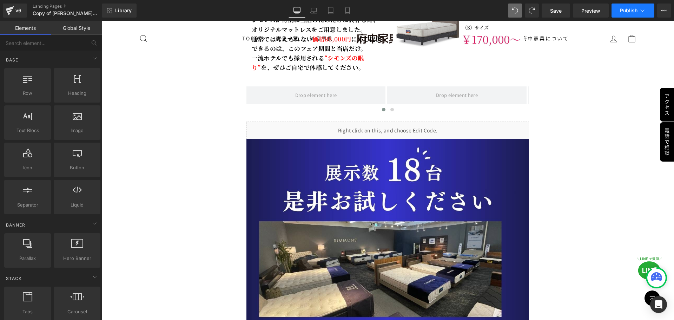
click at [625, 10] on span "Publish" at bounding box center [629, 11] width 18 height 6
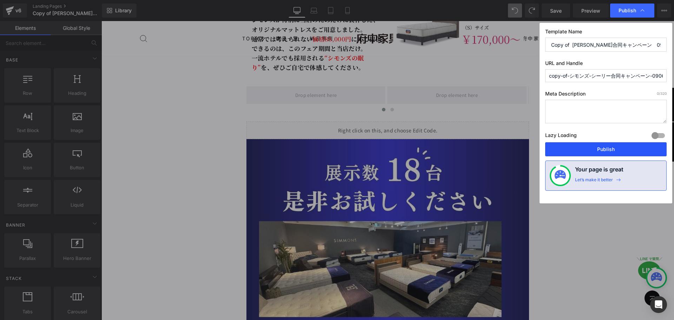
drag, startPoint x: 589, startPoint y: 153, endPoint x: 487, endPoint y: 131, distance: 103.4
click at [589, 152] on button "Publish" at bounding box center [606, 149] width 122 height 14
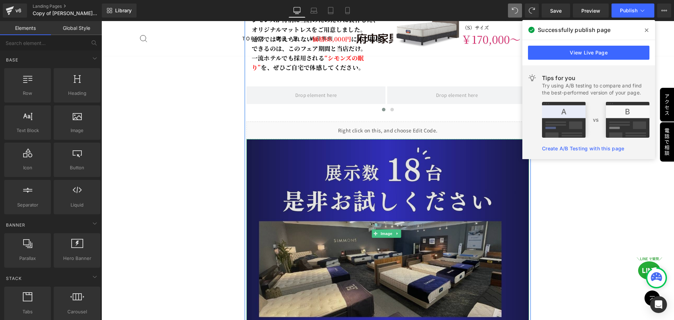
click at [330, 177] on img at bounding box center [388, 233] width 283 height 189
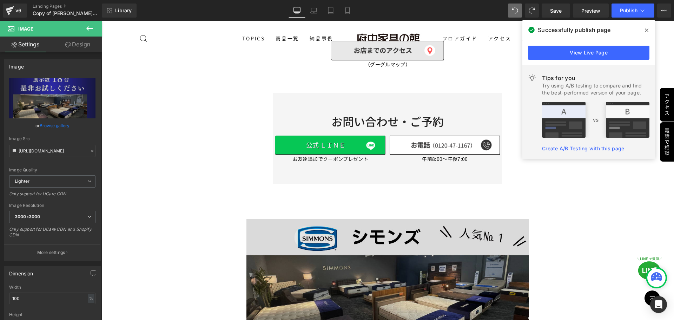
scroll to position [510, 0]
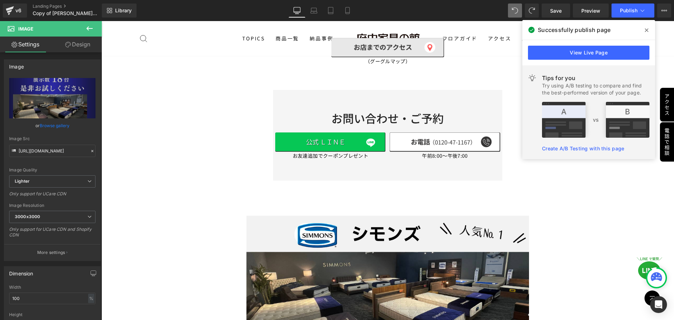
click at [317, 18] on div "Library Desktop Desktop Laptop Tablet Mobile Save Preview Publish Scheduled Vie…" at bounding box center [388, 10] width 572 height 21
click at [317, 11] on icon at bounding box center [314, 12] width 7 height 2
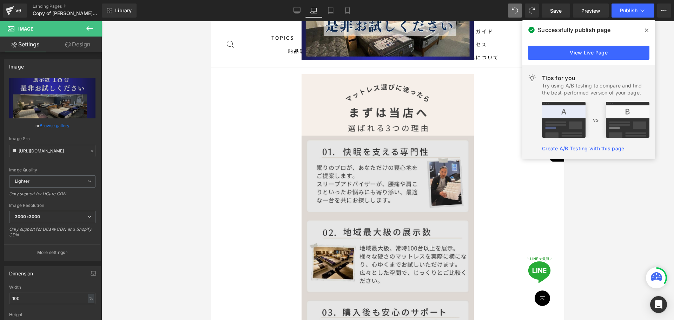
scroll to position [1658, 0]
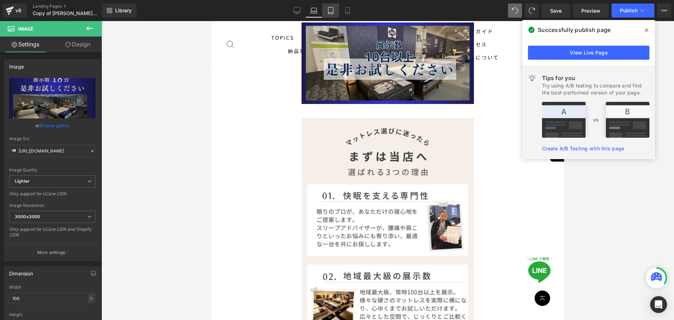
click at [330, 12] on icon at bounding box center [330, 10] width 7 height 7
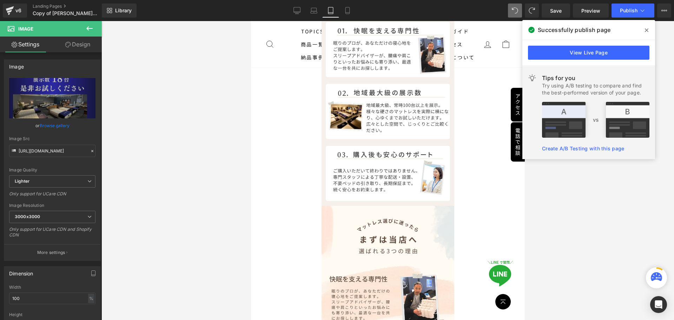
scroll to position [879, 0]
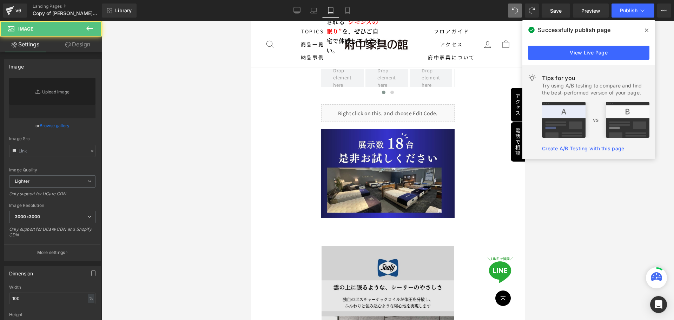
type input "[URL][DOMAIN_NAME]"
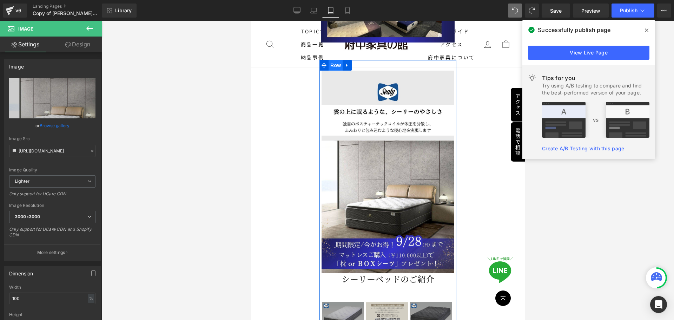
click at [333, 60] on span "Row" at bounding box center [335, 65] width 14 height 11
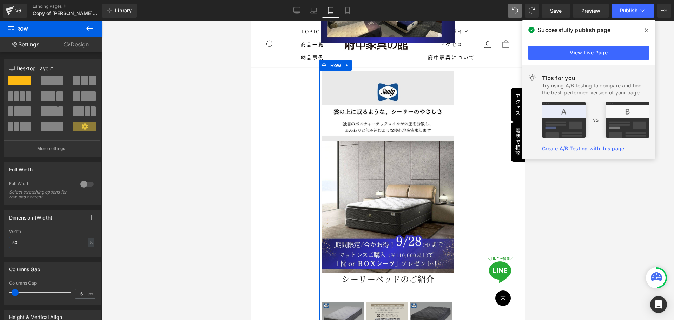
drag, startPoint x: 46, startPoint y: 240, endPoint x: 0, endPoint y: 242, distance: 46.4
click at [0, 242] on div "Dimension (Width) 50% Width 50 % % px" at bounding box center [52, 231] width 105 height 52
type input "80"
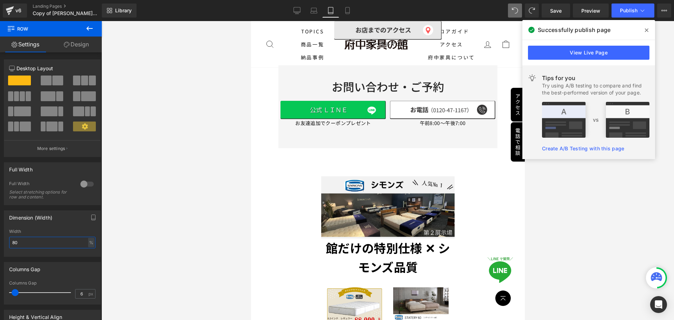
scroll to position [458, 0]
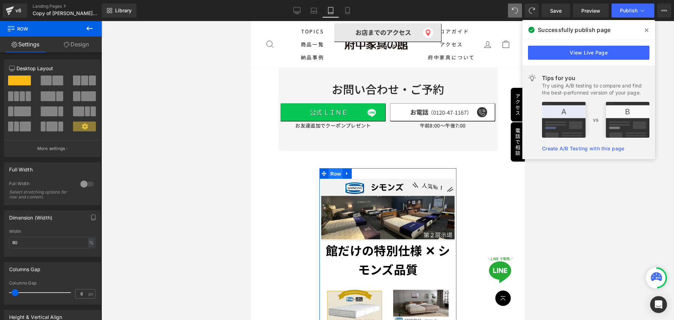
click at [329, 171] on span "Row" at bounding box center [335, 174] width 14 height 11
drag, startPoint x: 39, startPoint y: 245, endPoint x: 0, endPoint y: 243, distance: 38.7
click at [0, 243] on div "Dimension (Width) 50% Width 50 % % px" at bounding box center [52, 231] width 105 height 52
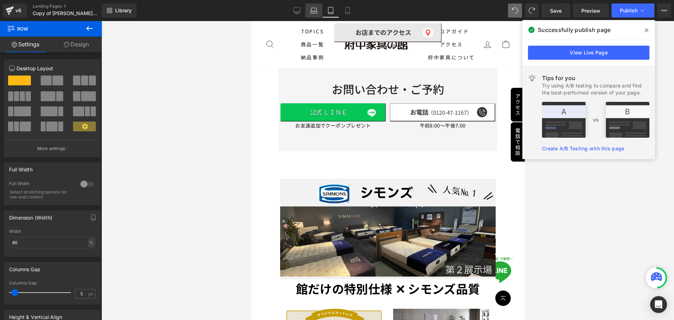
click at [315, 11] on icon at bounding box center [313, 10] width 7 height 7
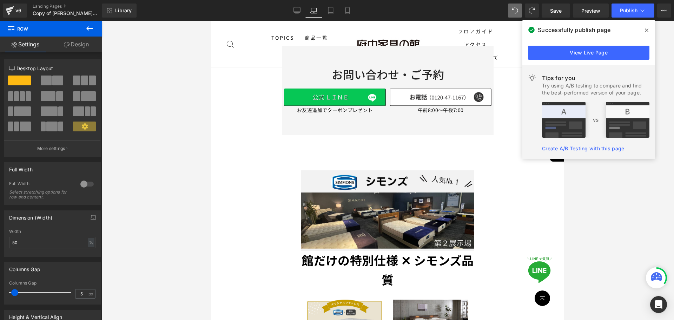
scroll to position [472, 0]
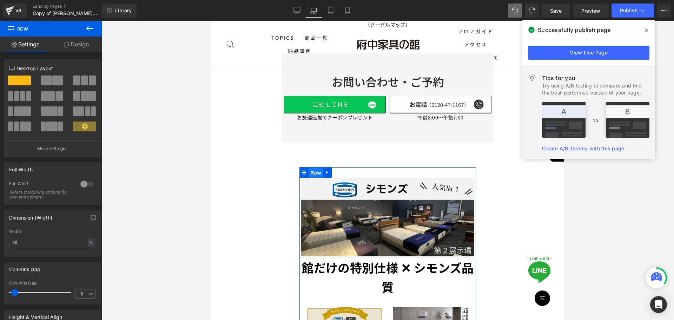
click at [316, 171] on span "Row" at bounding box center [316, 173] width 14 height 11
drag, startPoint x: 44, startPoint y: 245, endPoint x: 0, endPoint y: 243, distance: 43.6
click at [0, 243] on div "Dimension (Width) 50% Width 50 % % px" at bounding box center [52, 231] width 105 height 52
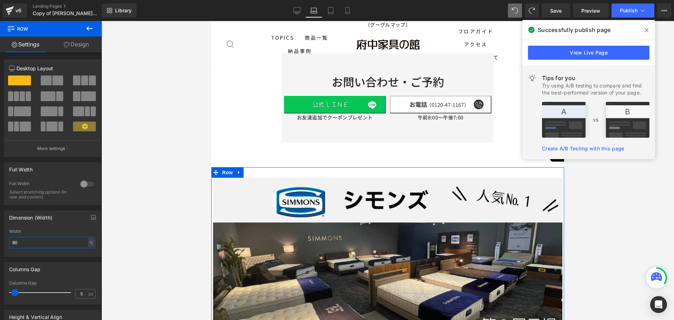
type input "8"
type input "65"
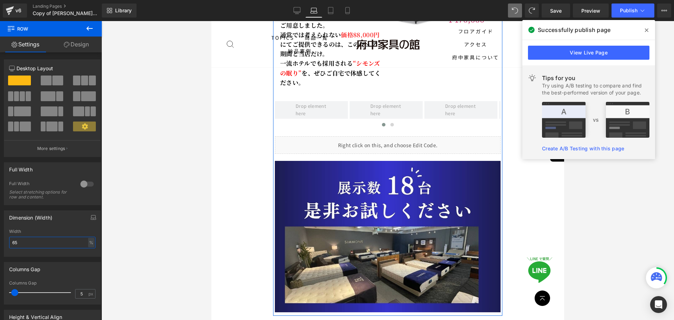
scroll to position [1034, 0]
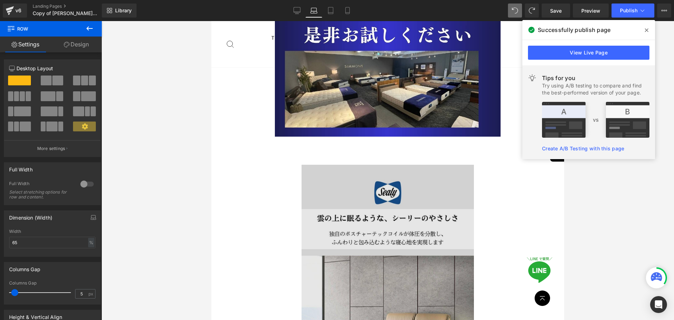
click at [308, 165] on img at bounding box center [388, 296] width 172 height 263
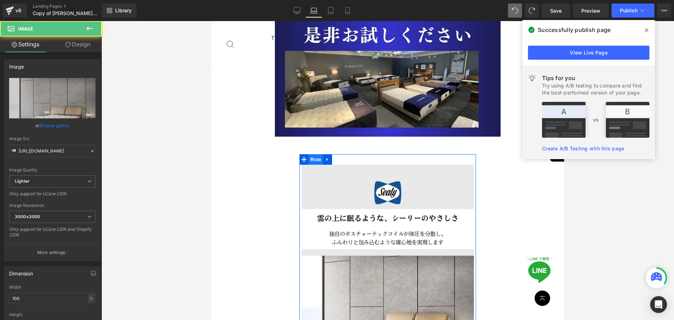
click at [309, 154] on span "Row" at bounding box center [316, 159] width 14 height 11
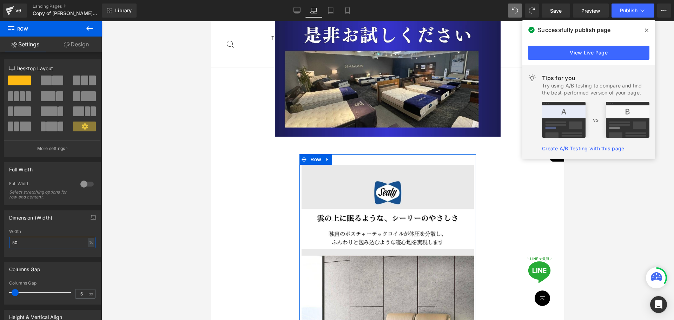
drag, startPoint x: 19, startPoint y: 242, endPoint x: 1, endPoint y: 241, distance: 17.9
click at [1, 241] on div "Dimension (Width) 50% Width 50 % % px" at bounding box center [52, 231] width 105 height 52
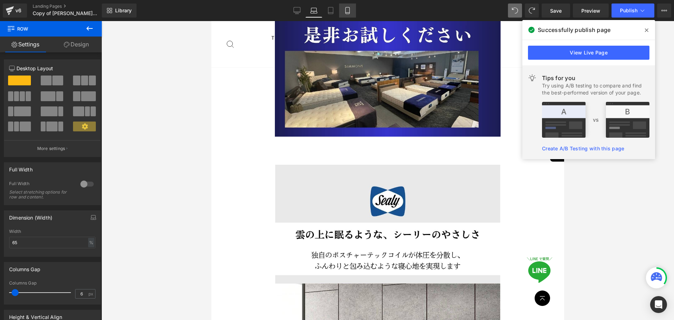
click at [351, 12] on icon at bounding box center [347, 10] width 7 height 7
type input "100"
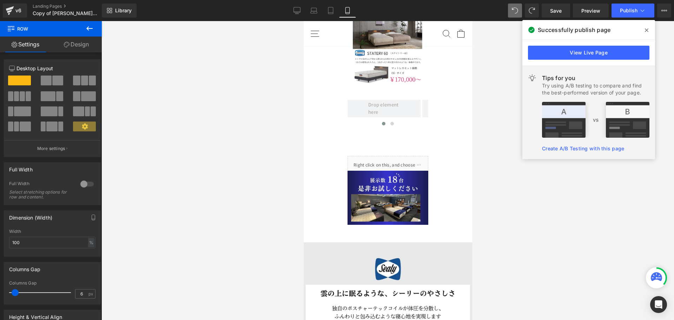
scroll to position [936, 0]
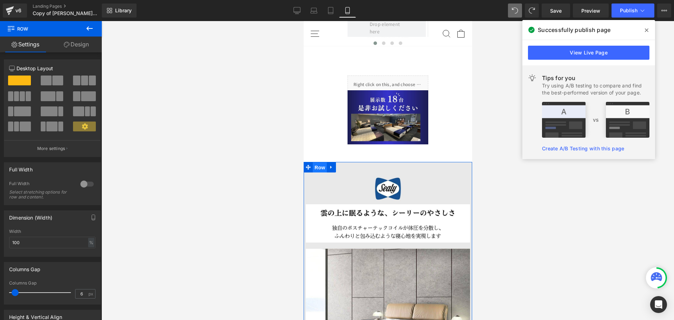
click at [320, 162] on span "Row" at bounding box center [320, 167] width 14 height 11
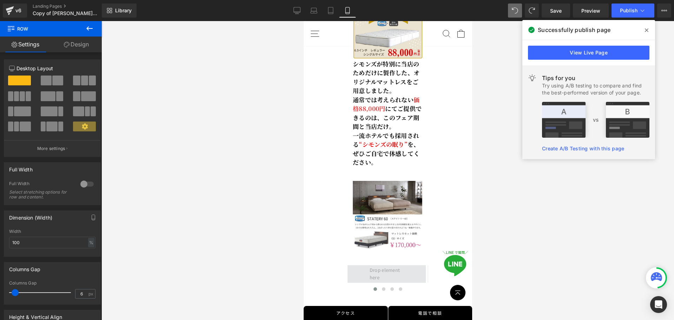
scroll to position [409, 0]
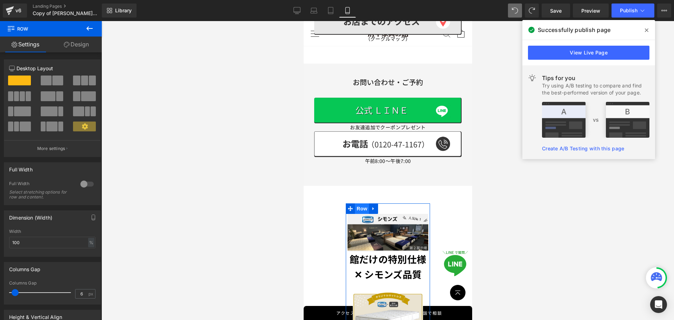
click at [357, 203] on span "Row" at bounding box center [362, 208] width 14 height 11
drag, startPoint x: 17, startPoint y: 242, endPoint x: 0, endPoint y: 242, distance: 17.2
click at [0, 242] on div "Dimension (Width) 50% Width 50 % % px" at bounding box center [52, 231] width 105 height 52
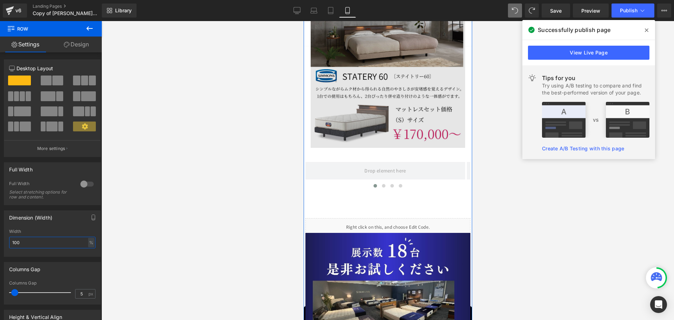
scroll to position [936, 0]
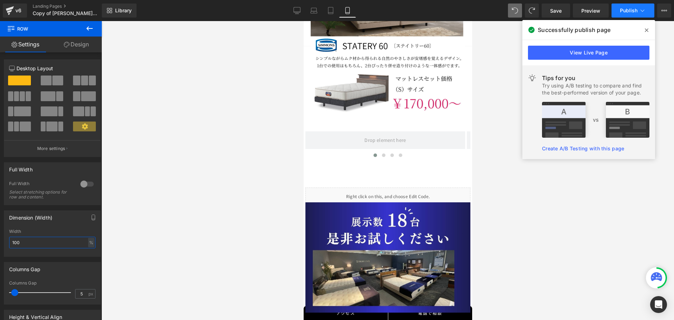
type input "100"
click at [636, 12] on span "Publish" at bounding box center [629, 11] width 18 height 6
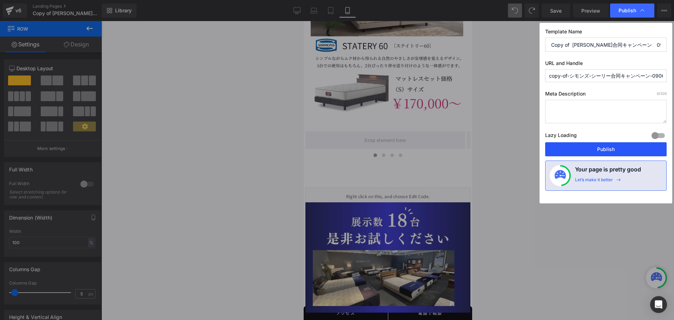
click at [586, 152] on button "Publish" at bounding box center [606, 149] width 122 height 14
